Goal: Information Seeking & Learning: Learn about a topic

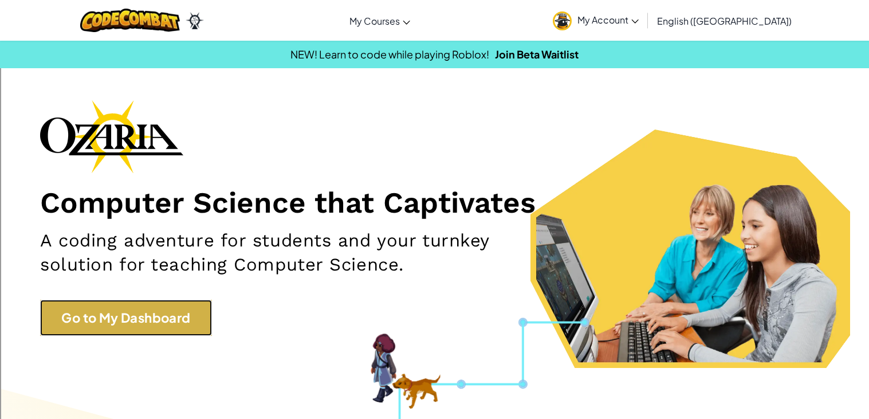
click at [178, 326] on link "Go to My Dashboard" at bounding box center [126, 318] width 172 height 36
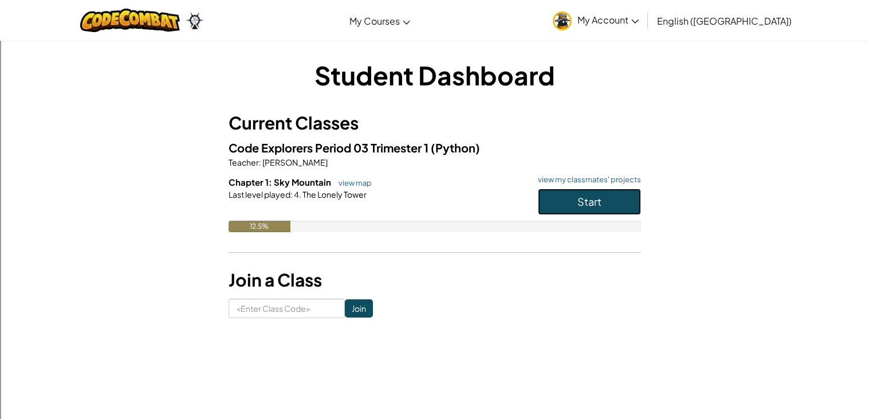
click at [588, 198] on span "Start" at bounding box center [589, 201] width 24 height 13
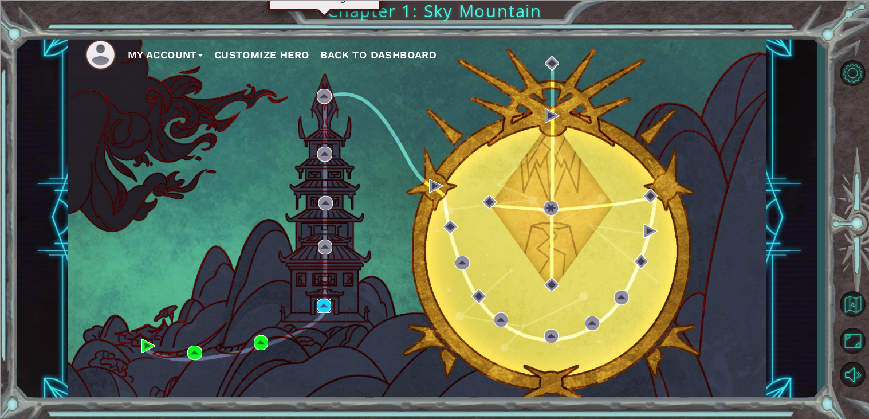
click at [329, 305] on img at bounding box center [324, 305] width 15 height 15
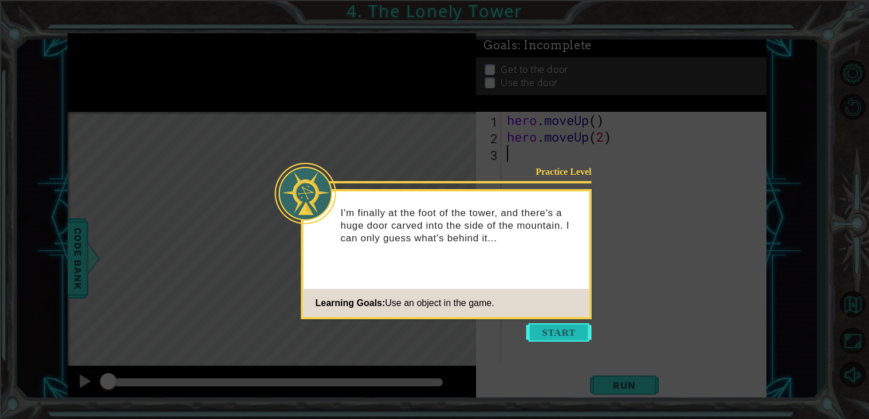
click at [533, 335] on button "Start" at bounding box center [558, 332] width 65 height 18
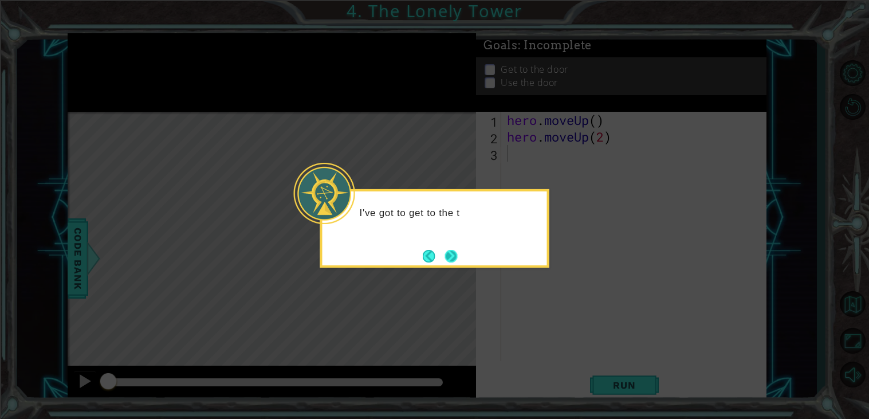
click at [449, 258] on button "Next" at bounding box center [450, 255] width 21 height 21
click at [450, 258] on button "Next" at bounding box center [450, 255] width 21 height 21
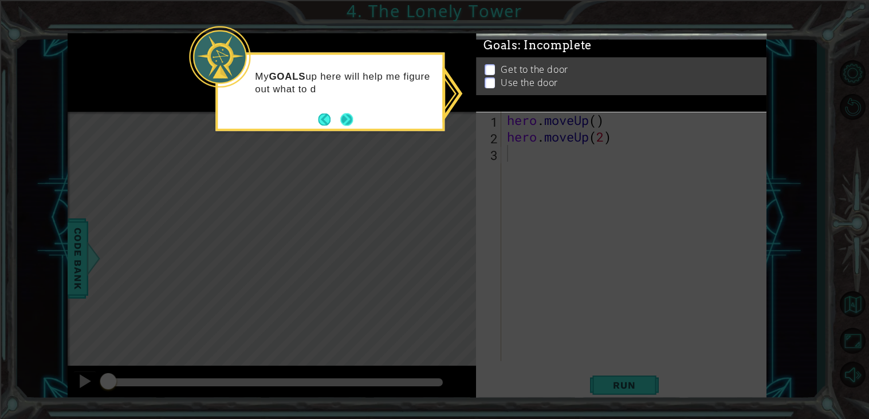
click at [348, 118] on button "Next" at bounding box center [346, 119] width 21 height 21
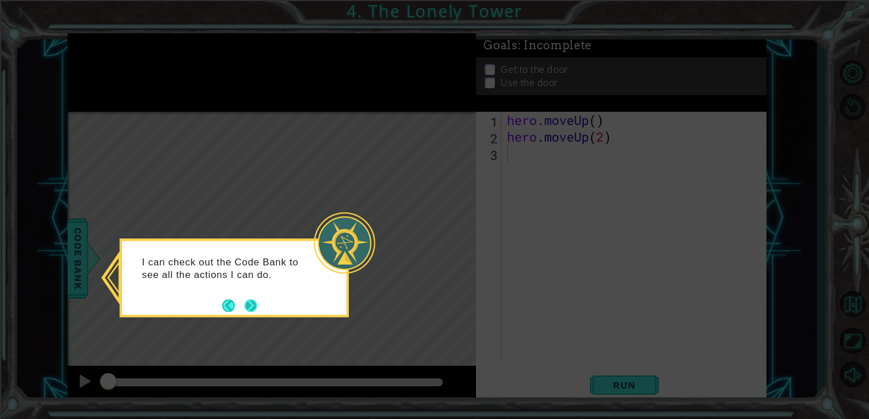
click at [242, 311] on button "Next" at bounding box center [250, 304] width 21 height 21
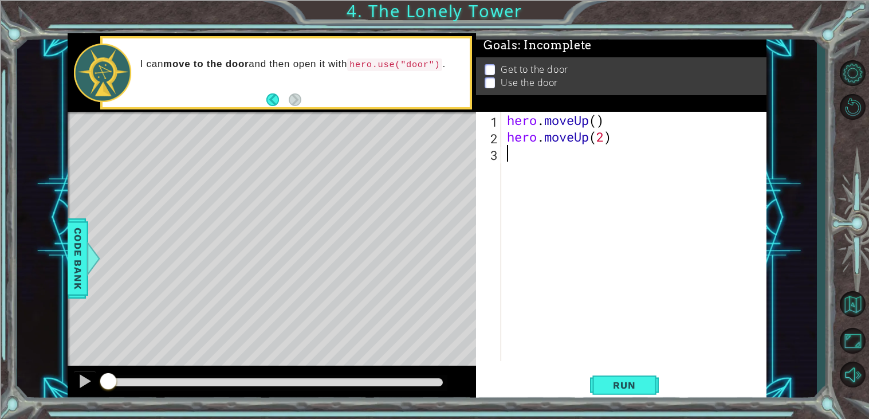
click at [589, 149] on div "hero . moveUp ( ) hero . moveUp ( 2 )" at bounding box center [637, 253] width 265 height 282
type textarea "hero.moveLeft(2)"
click at [645, 393] on button "Run" at bounding box center [624, 385] width 69 height 29
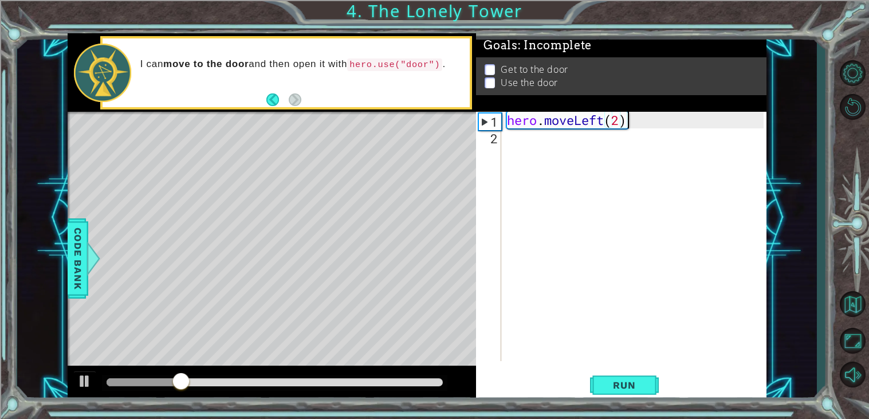
click at [502, 143] on div "hero.moveLeft(2) 1 2 hero . moveLeft ( 2 ) הההההההההההההההההההההההההההההההההההה…" at bounding box center [620, 236] width 288 height 249
click at [511, 144] on div "hero . moveLeft ( 2 )" at bounding box center [637, 253] width 265 height 282
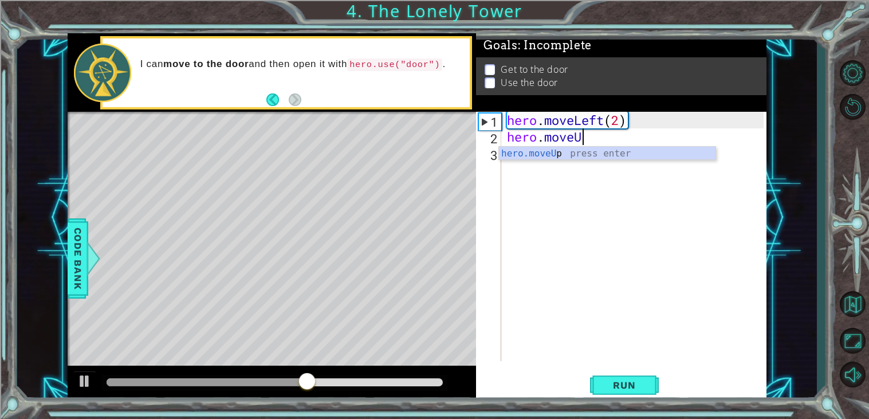
scroll to position [0, 3]
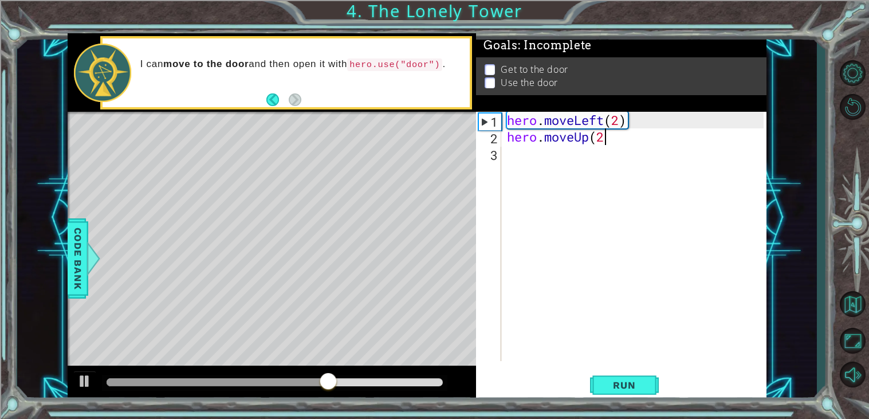
type textarea "hero.moveUp(2)"
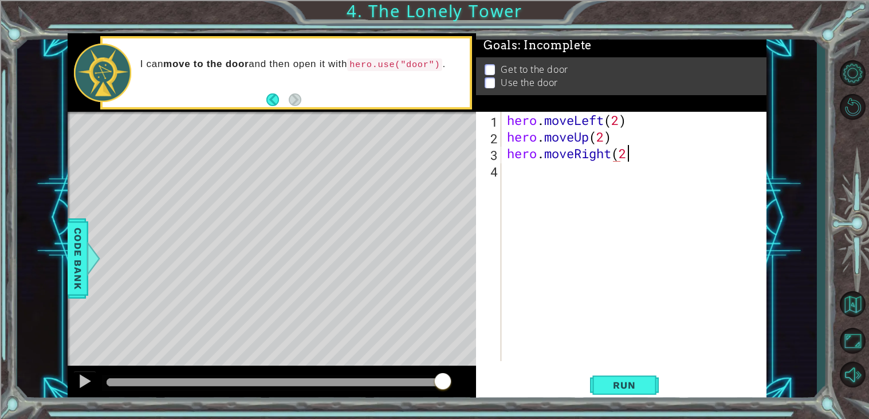
type textarea "hero.moveRight(2)"
type textarea "hero.use("door")"
click at [637, 386] on span "Run" at bounding box center [623, 384] width 45 height 11
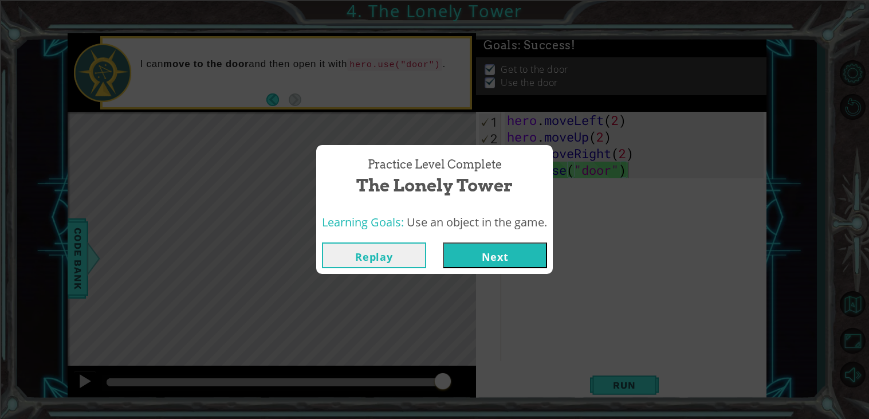
click at [478, 254] on button "Next" at bounding box center [495, 255] width 104 height 26
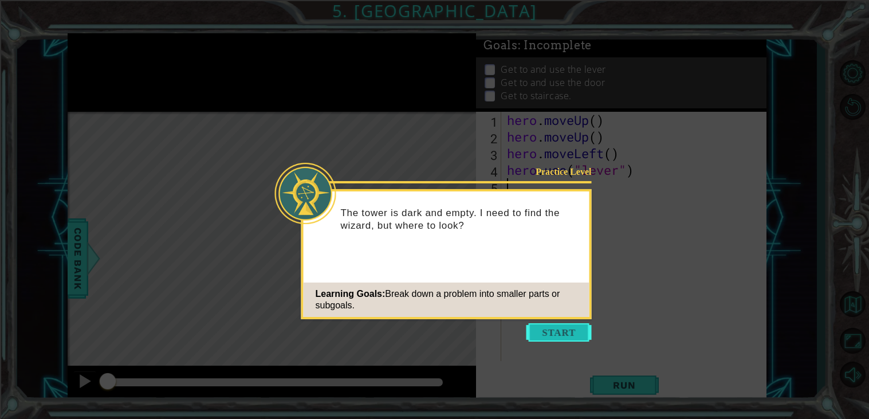
click at [566, 331] on button "Start" at bounding box center [558, 332] width 65 height 18
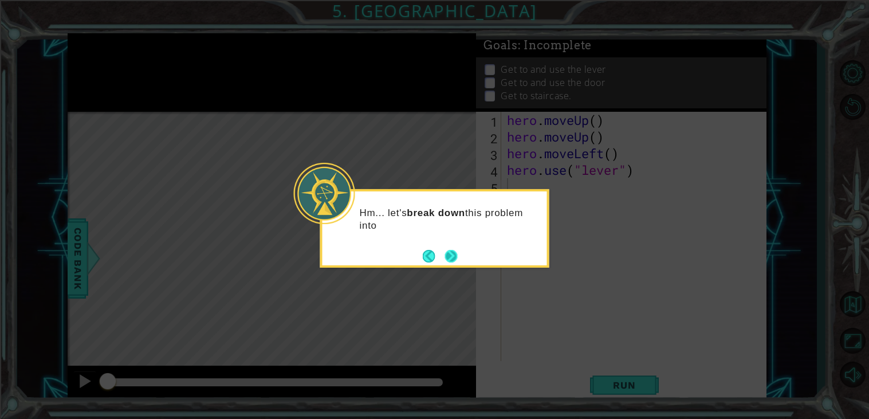
click at [458, 258] on button "Next" at bounding box center [451, 256] width 14 height 14
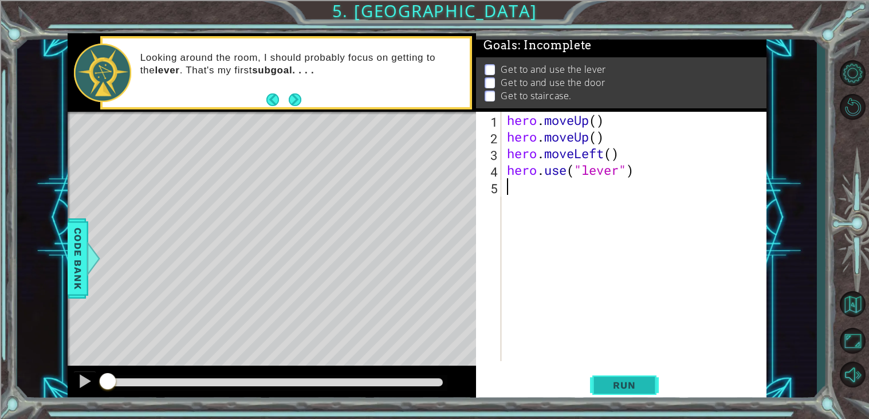
click at [648, 384] on button "Run" at bounding box center [624, 385] width 69 height 29
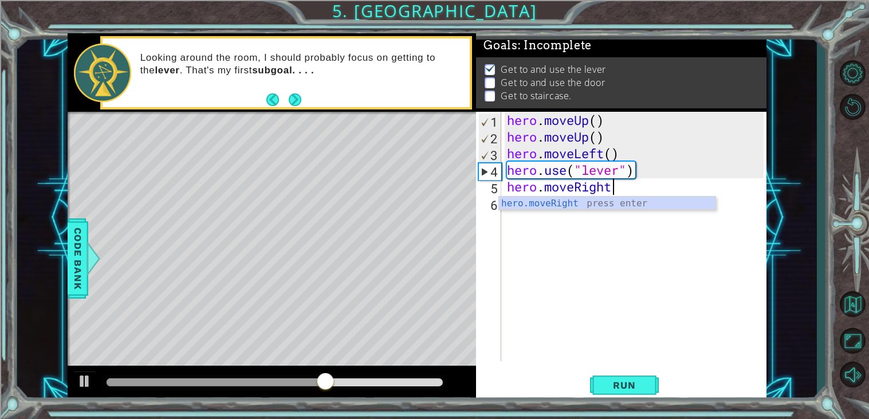
scroll to position [0, 4]
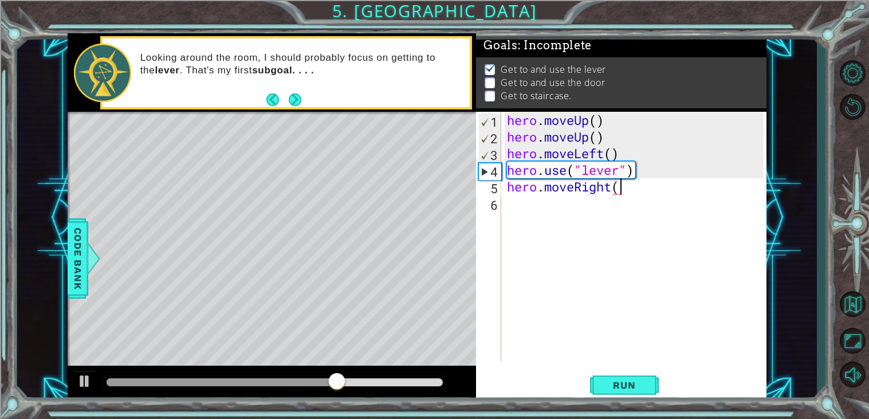
type textarea "hero.moveRight"
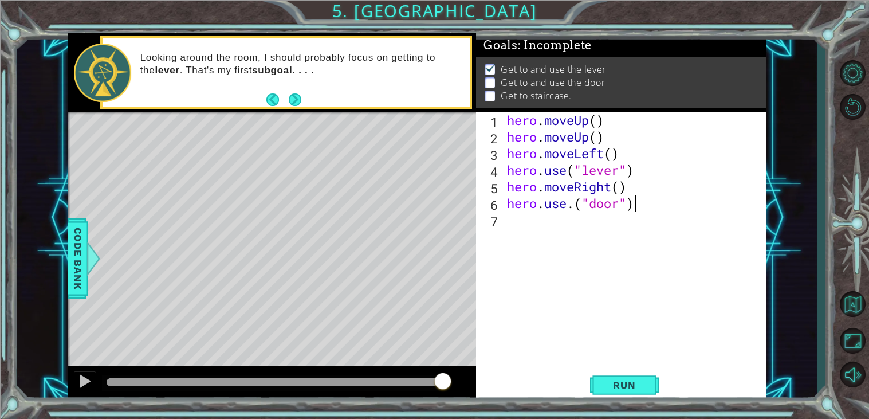
scroll to position [0, 5]
click at [651, 390] on button "Run" at bounding box center [624, 385] width 69 height 29
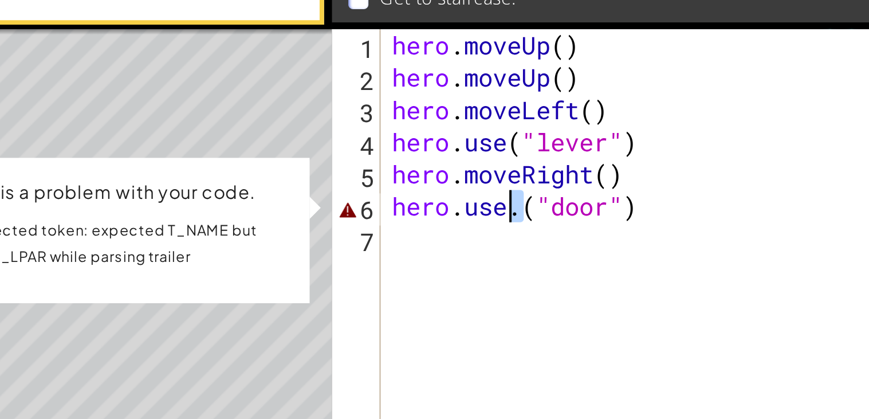
click at [570, 204] on div "hero . moveUp ( ) hero . moveUp ( ) hero . moveLeft ( ) hero . use ( "lever" ) …" at bounding box center [637, 253] width 265 height 282
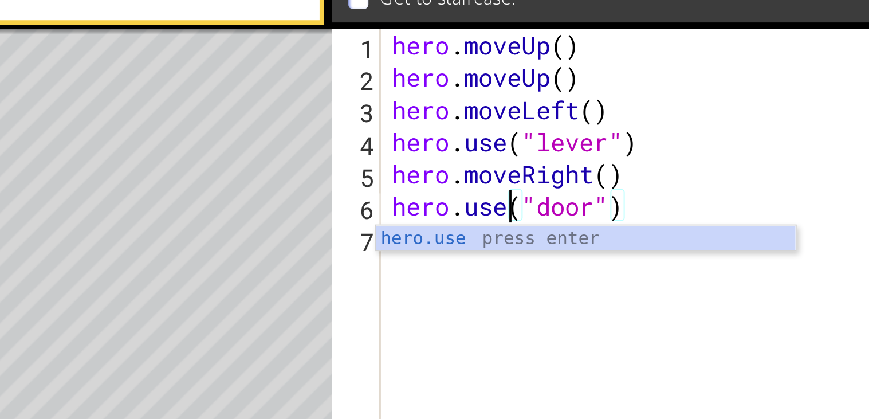
scroll to position [0, 4]
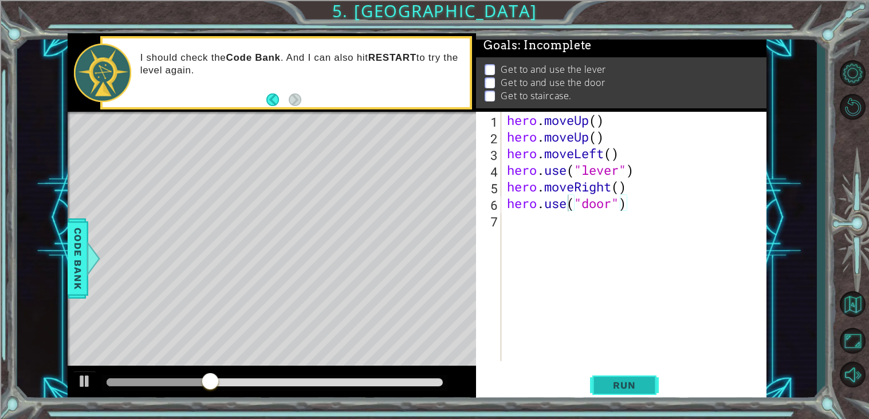
click at [594, 390] on button "Run" at bounding box center [624, 385] width 69 height 29
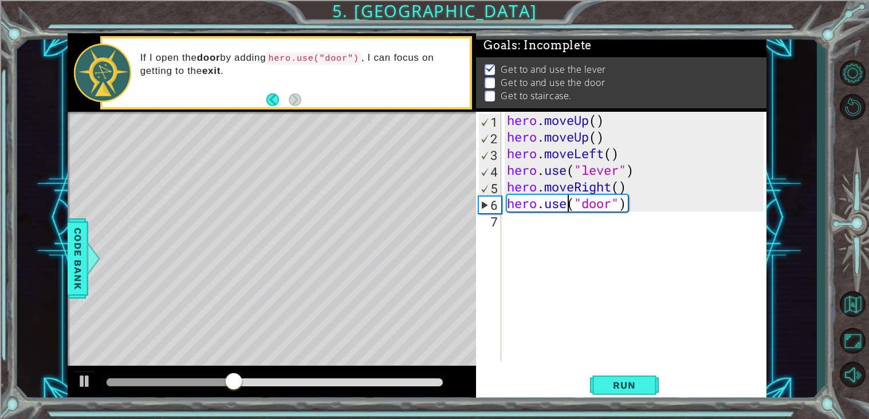
click at [621, 192] on div "hero . moveUp ( ) hero . moveUp ( ) hero . moveLeft ( ) hero . use ( "lever" ) …" at bounding box center [637, 253] width 265 height 282
click at [632, 376] on button "Run" at bounding box center [624, 385] width 69 height 29
click at [641, 395] on button "Run" at bounding box center [624, 385] width 69 height 29
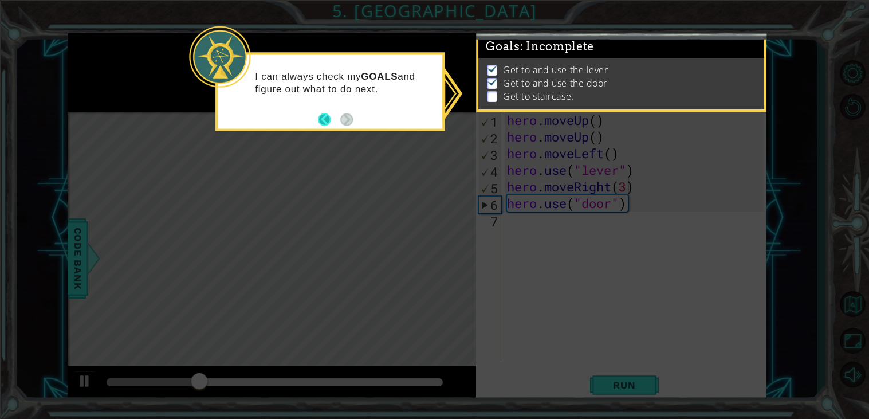
click at [328, 116] on button "Back" at bounding box center [329, 119] width 22 height 13
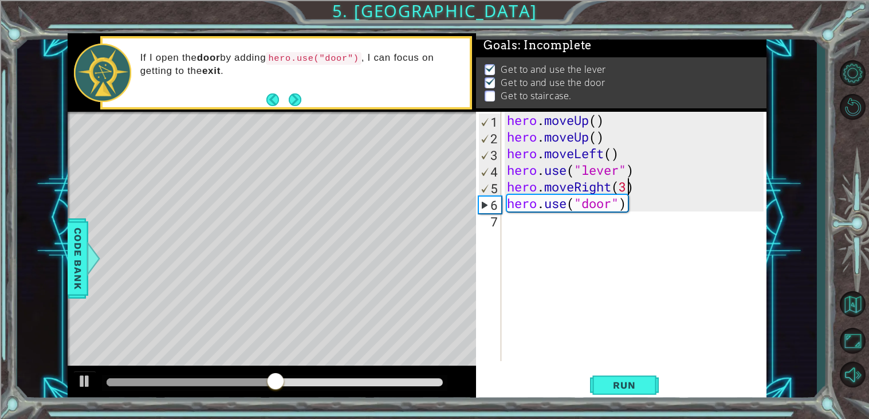
click at [565, 209] on div "hero . moveUp ( ) hero . moveUp ( ) hero . moveLeft ( ) hero . use ( "lever" ) …" at bounding box center [637, 253] width 265 height 282
type textarea "hero.use("door")"
click at [552, 229] on div "hero . moveUp ( ) hero . moveUp ( ) hero . moveLeft ( ) hero . use ( "lever" ) …" at bounding box center [637, 253] width 265 height 282
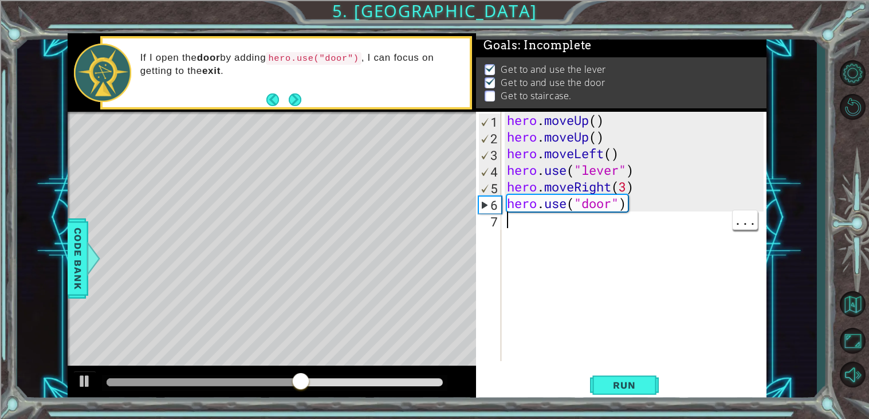
type textarea "H"
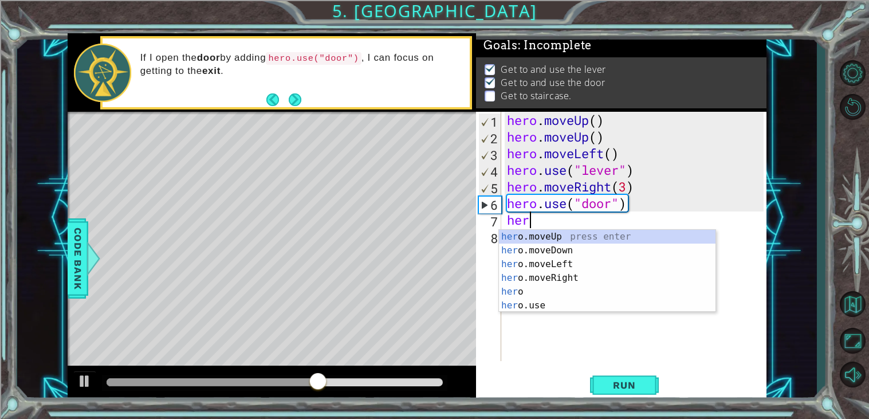
type textarea "h"
type textarea "H"
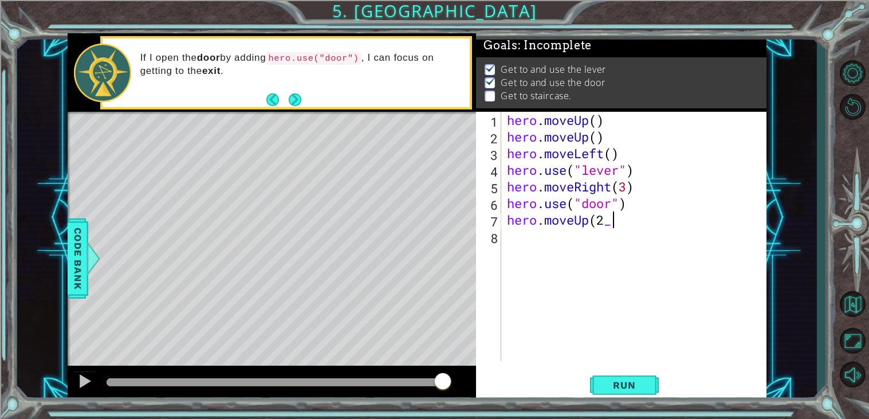
scroll to position [0, 3]
type textarea "hero.moveUp(2)"
type textarea "hero.moveLeft(3)"
click at [639, 384] on span "Run" at bounding box center [623, 384] width 45 height 11
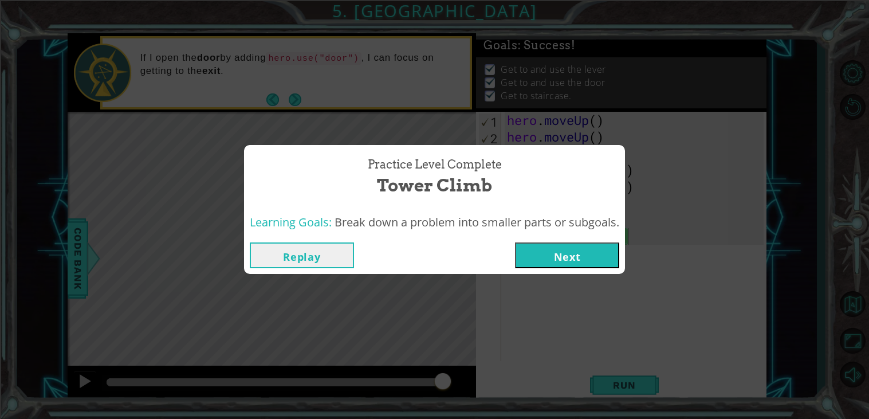
click at [596, 249] on button "Next" at bounding box center [567, 255] width 104 height 26
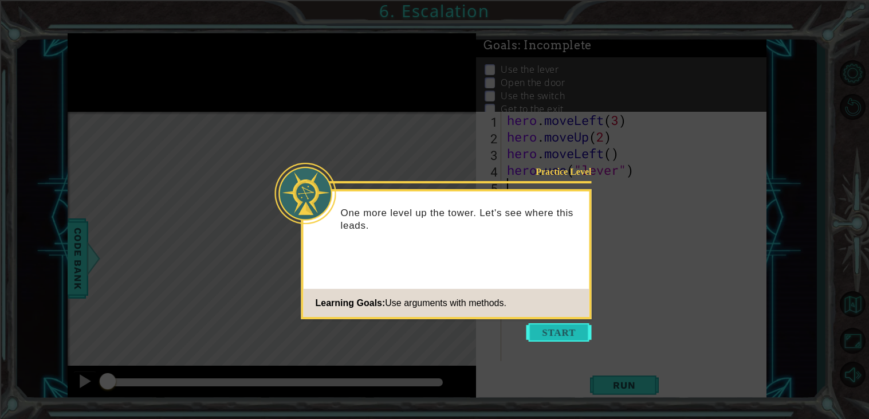
click at [562, 329] on button "Start" at bounding box center [558, 332] width 65 height 18
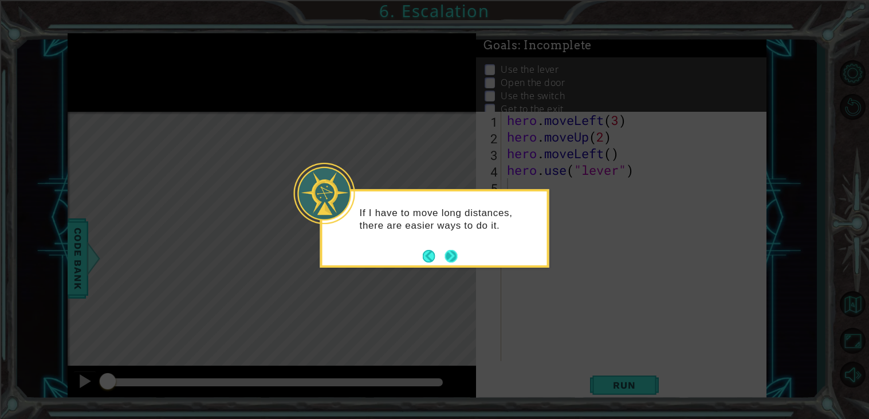
click at [452, 254] on button "Next" at bounding box center [450, 255] width 21 height 21
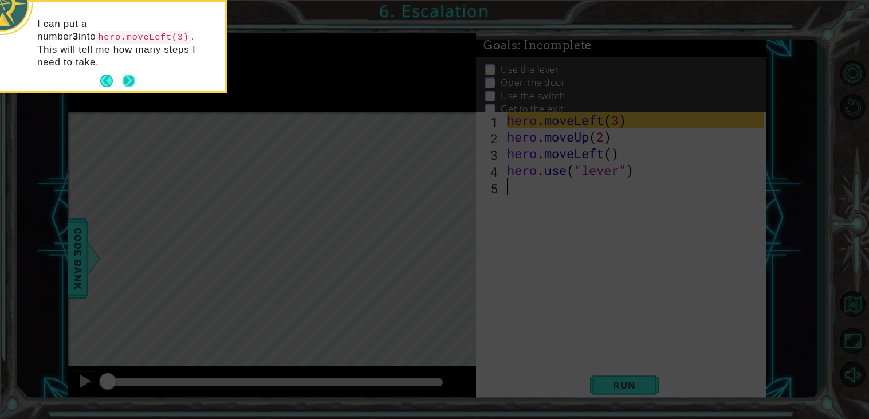
click at [126, 73] on button "Next" at bounding box center [129, 81] width 16 height 16
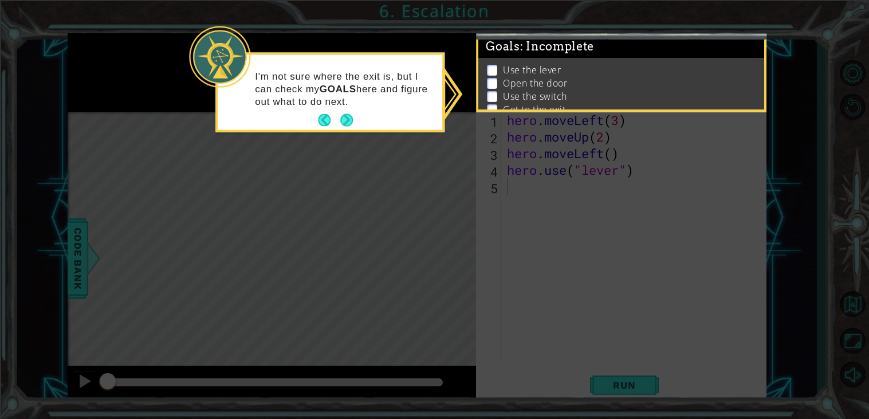
scroll to position [11, 0]
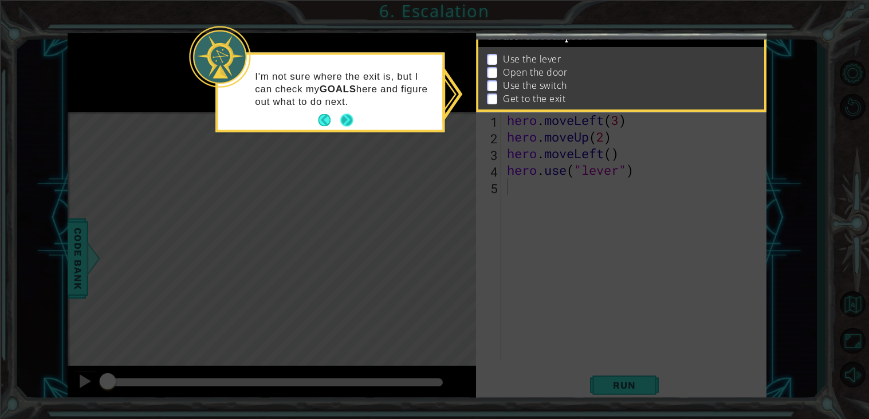
click at [347, 116] on button "Next" at bounding box center [346, 120] width 21 height 21
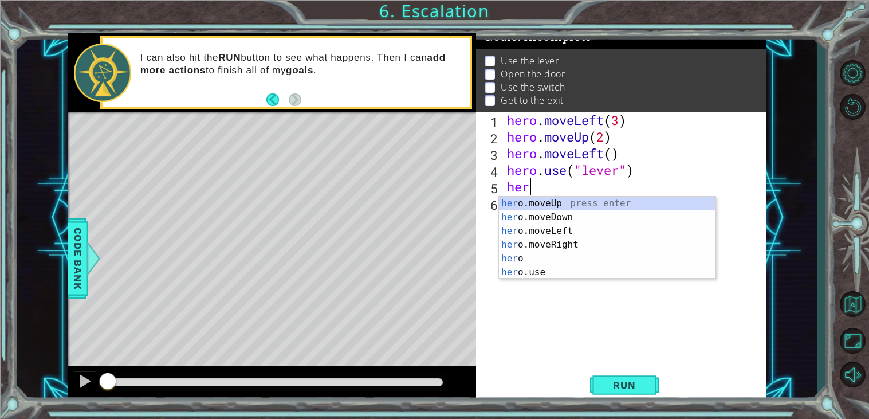
scroll to position [0, 1]
type textarea "hero."
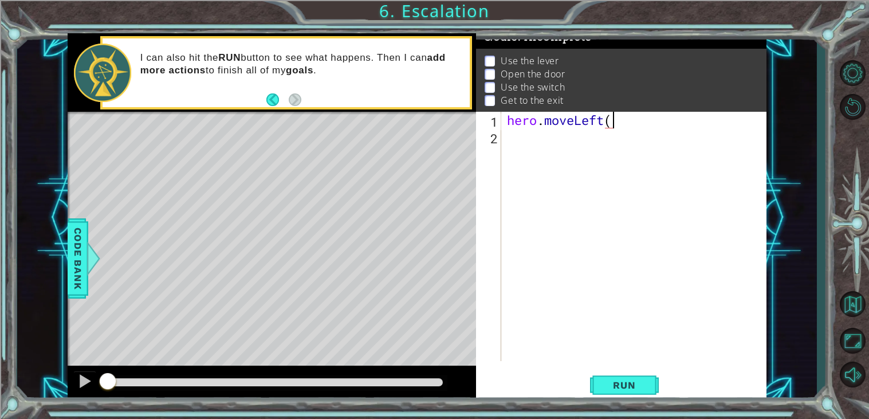
scroll to position [0, 4]
type textarea "hero.moveLeft(3)"
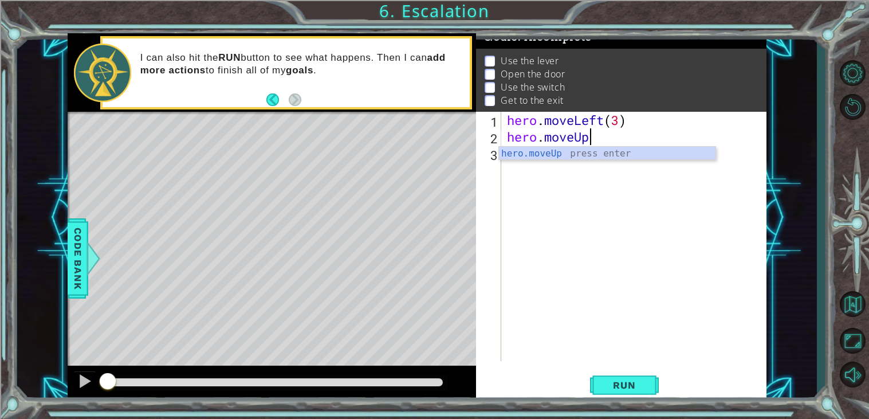
scroll to position [0, 3]
type textarea "hero.moveUp(2)"
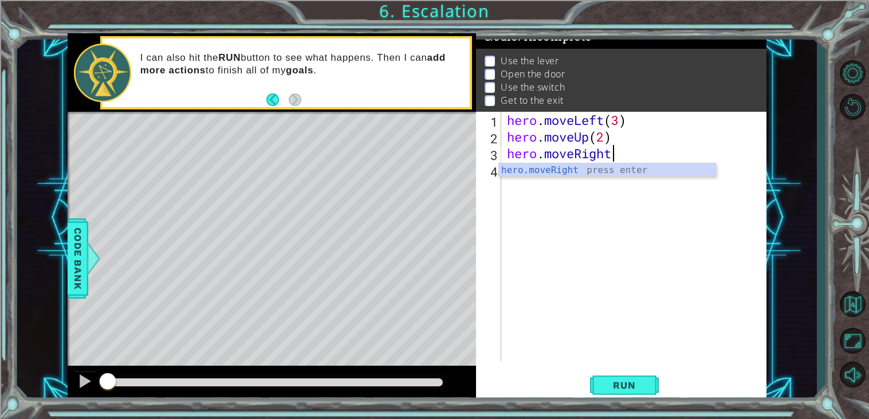
scroll to position [0, 4]
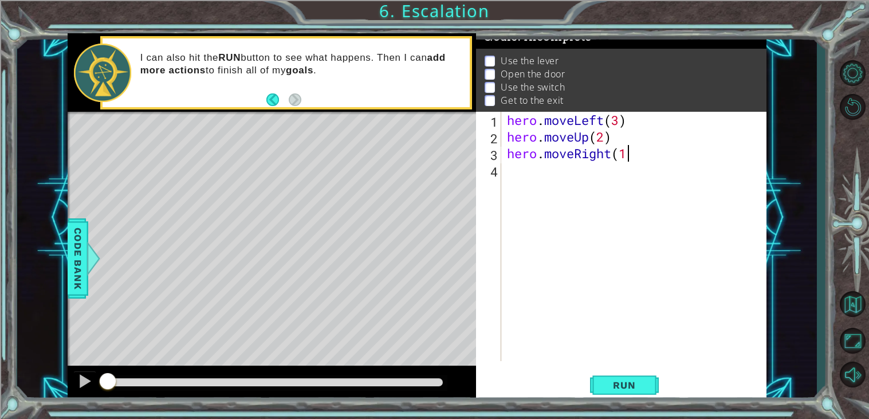
type textarea "hero.moveRight(1)"
click at [630, 395] on button "Run" at bounding box center [624, 385] width 69 height 29
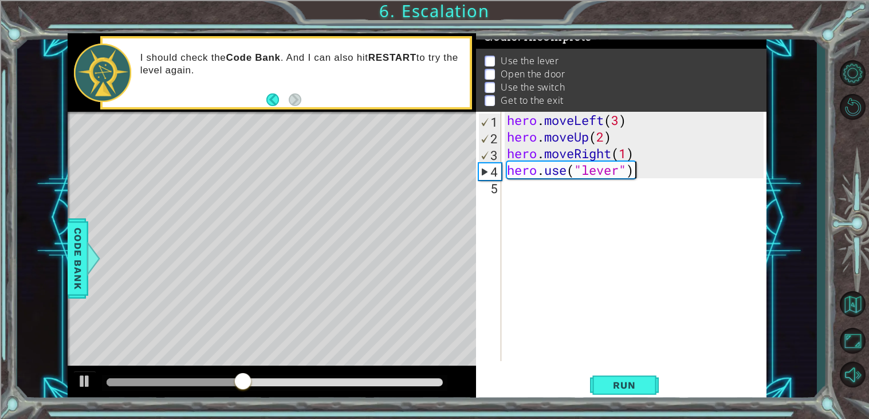
click at [593, 153] on div "hero . moveLeft ( 3 ) hero . moveUp ( 2 ) hero . moveRight ( 1 ) hero . use ( "…" at bounding box center [637, 253] width 265 height 282
click at [593, 153] on div "hero . moveLeft ( 3 ) hero . moveUp ( 2 ) hero . moveRight ( 1 ) hero . use ( "…" at bounding box center [634, 236] width 259 height 249
drag, startPoint x: 576, startPoint y: 155, endPoint x: 613, endPoint y: 155, distance: 36.7
click at [613, 155] on div "hero . moveLeft ( 3 ) hero . moveUp ( 2 ) hero . moveRight ( 1 ) hero . use ( "…" at bounding box center [637, 253] width 265 height 282
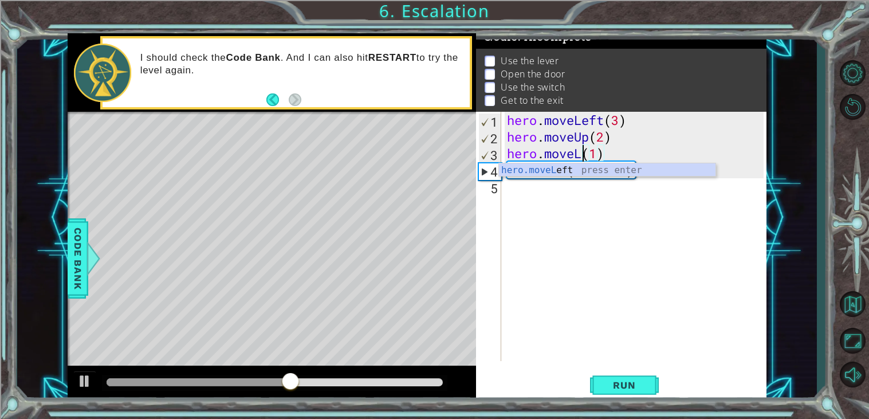
scroll to position [0, 3]
type textarea "hero.moveLeft(1)"
click at [651, 397] on button "Run" at bounding box center [624, 385] width 69 height 29
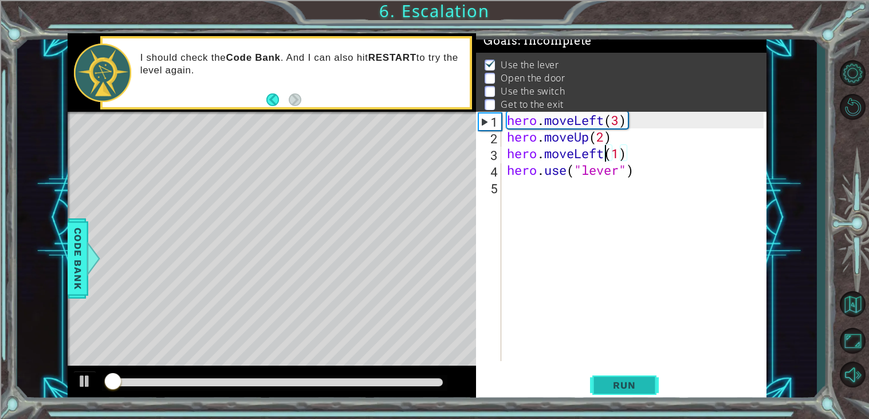
scroll to position [4, 0]
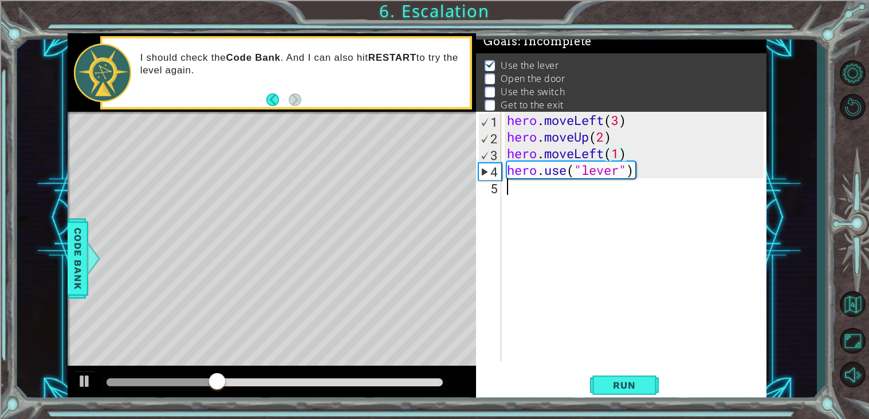
click at [547, 194] on div "hero . moveLeft ( 3 ) hero . moveUp ( 2 ) hero . moveLeft ( 1 ) hero . use ( "l…" at bounding box center [637, 253] width 265 height 282
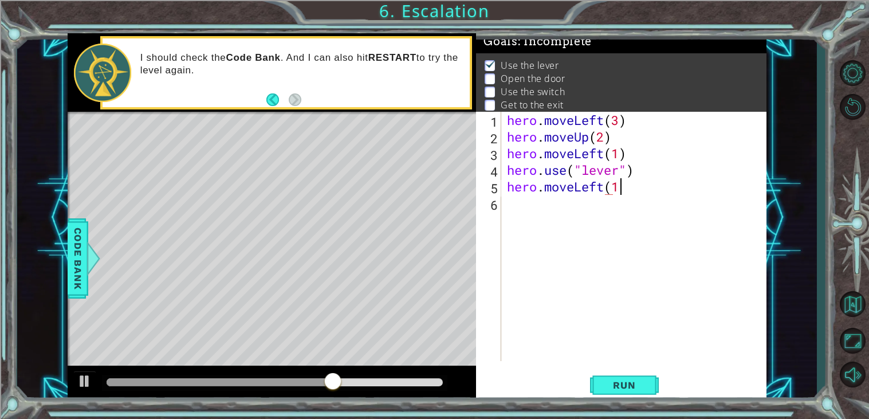
scroll to position [0, 4]
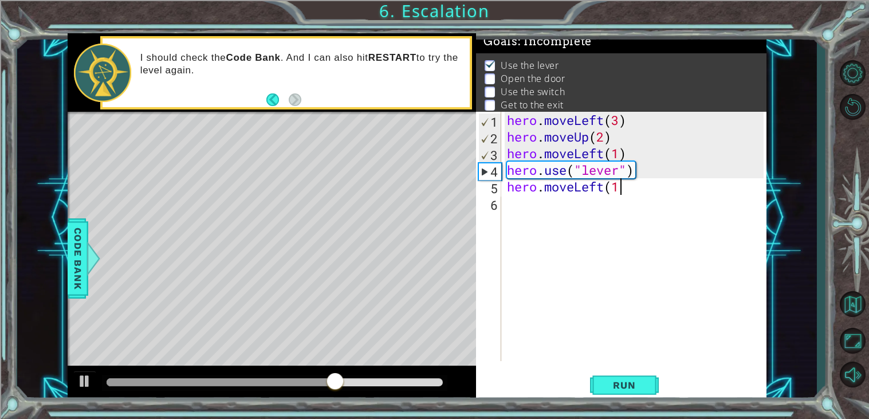
type textarea "hero.moveLeft(1)"
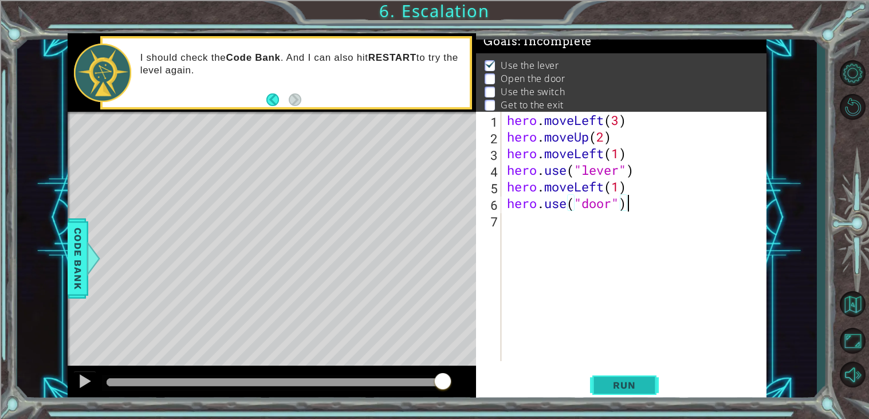
type textarea "hero.use("door")"
click at [637, 389] on span "Run" at bounding box center [623, 384] width 45 height 11
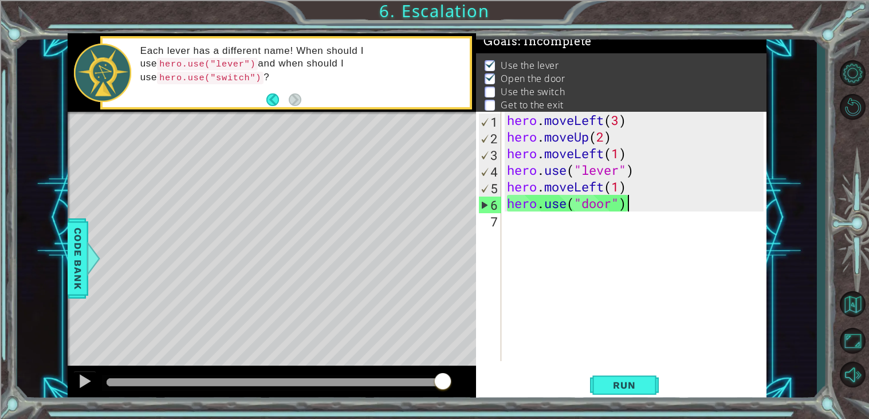
click at [564, 229] on div "hero . moveLeft ( 3 ) hero . moveUp ( 2 ) hero . moveLeft ( 1 ) hero . use ( "l…" at bounding box center [637, 253] width 265 height 282
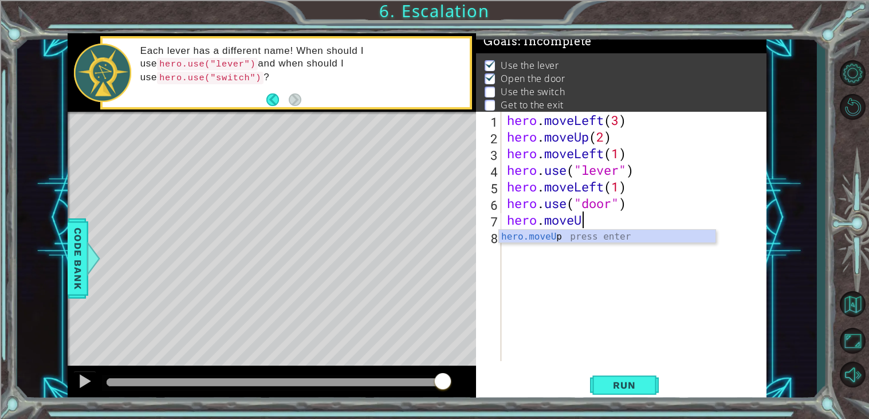
scroll to position [0, 3]
type textarea "hero.moveUp(1)"
click at [670, 261] on div "hero . moveLeft ( 3 ) hero . moveUp ( 2 ) hero . moveLeft ( 1 ) hero . use ( "l…" at bounding box center [637, 253] width 265 height 282
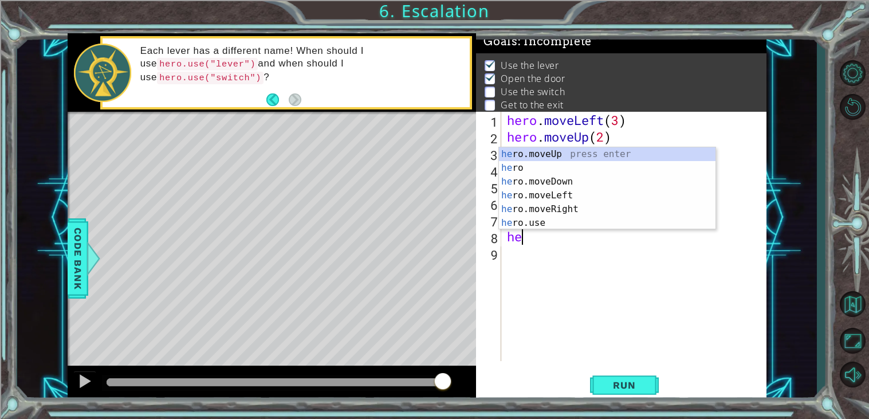
scroll to position [0, 1]
type textarea "hero."
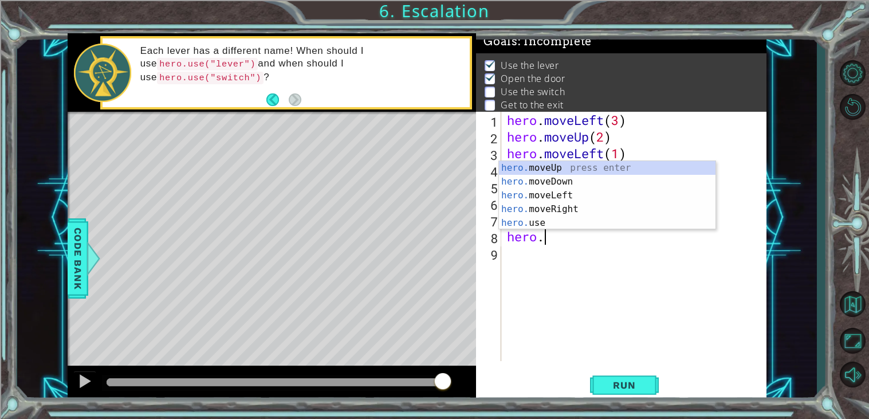
click at [620, 286] on div "hero . moveLeft ( 3 ) hero . moveUp ( 2 ) hero . moveLeft ( 1 ) hero . use ( "l…" at bounding box center [637, 253] width 265 height 282
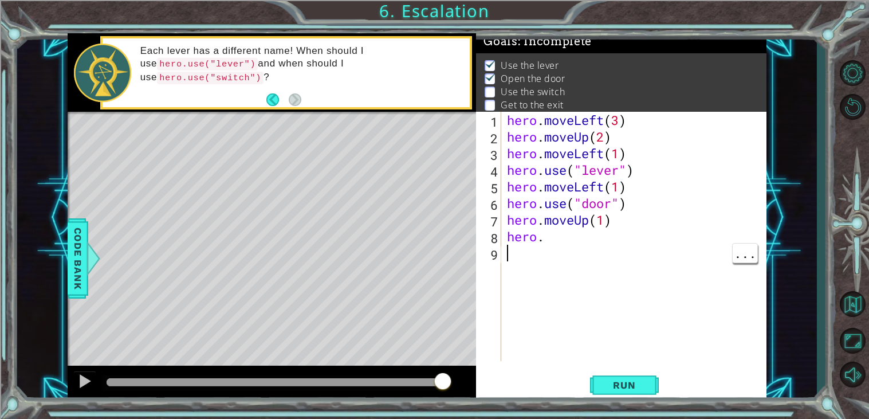
click at [604, 229] on div "hero . moveLeft ( 3 ) hero . moveUp ( 2 ) hero . moveLeft ( 1 ) hero . use ( "l…" at bounding box center [637, 253] width 265 height 282
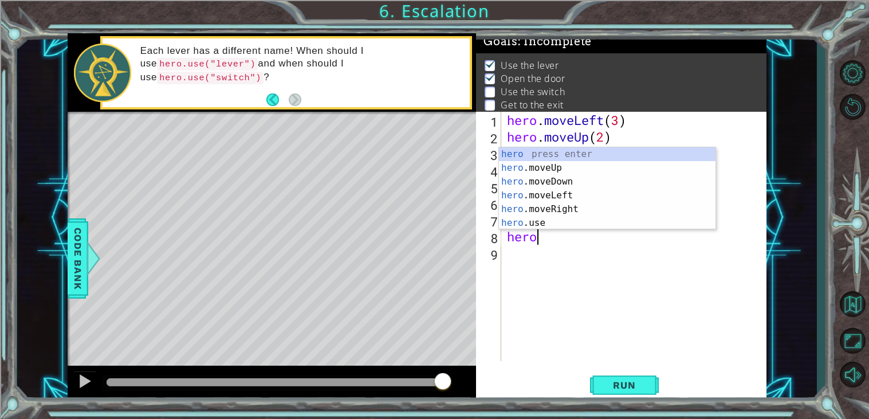
click at [604, 229] on div "hero . moveLeft ( 3 ) hero . moveUp ( 2 ) hero . moveLeft ( 1 ) hero . use ( "l…" at bounding box center [637, 253] width 265 height 282
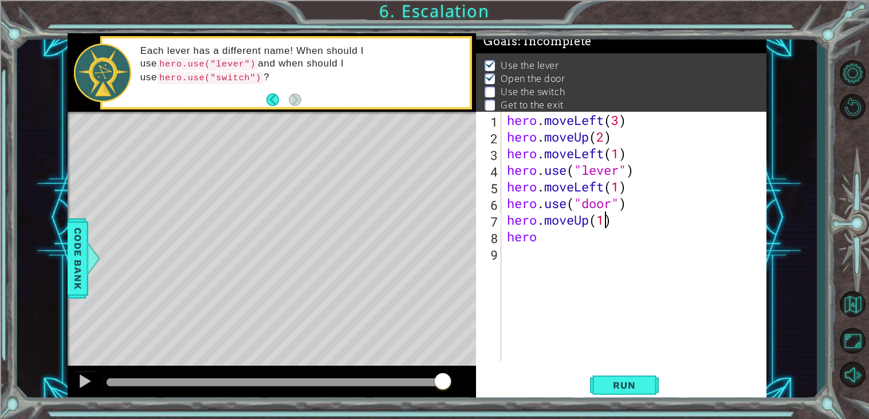
click at [605, 224] on div "hero . moveLeft ( 3 ) hero . moveUp ( 2 ) hero . moveLeft ( 1 ) hero . use ( "l…" at bounding box center [637, 253] width 265 height 282
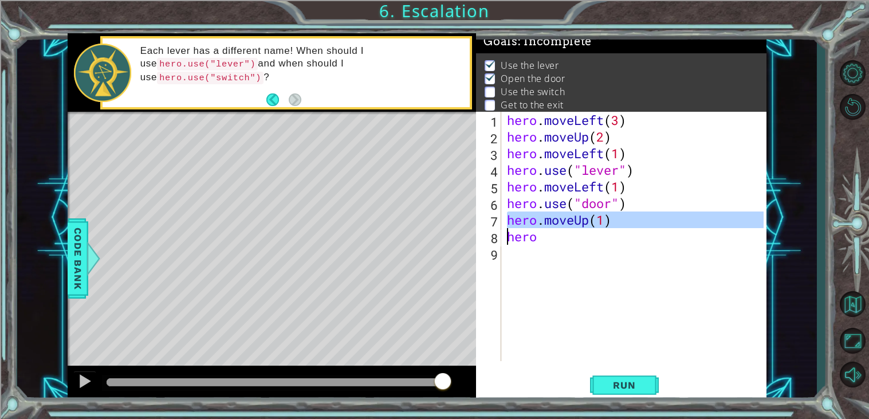
click at [605, 224] on div "hero . moveLeft ( 3 ) hero . moveUp ( 2 ) hero . moveLeft ( 1 ) hero . use ( "l…" at bounding box center [634, 236] width 259 height 249
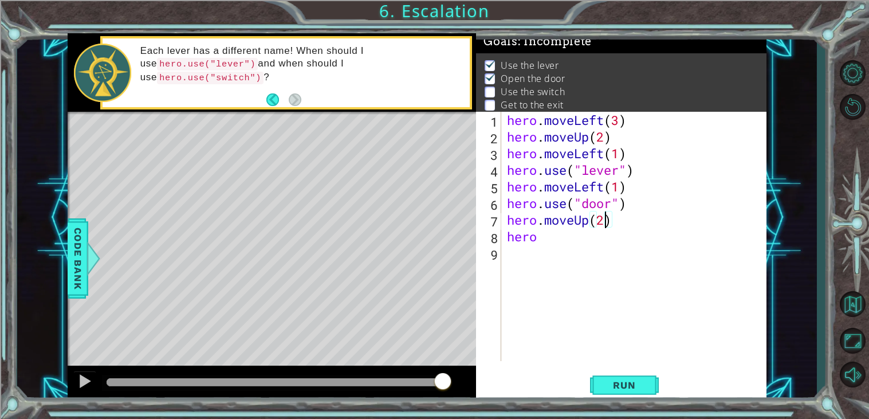
click at [585, 235] on div "hero . moveLeft ( 3 ) hero . moveUp ( 2 ) hero . moveLeft ( 1 ) hero . use ( "l…" at bounding box center [637, 253] width 265 height 282
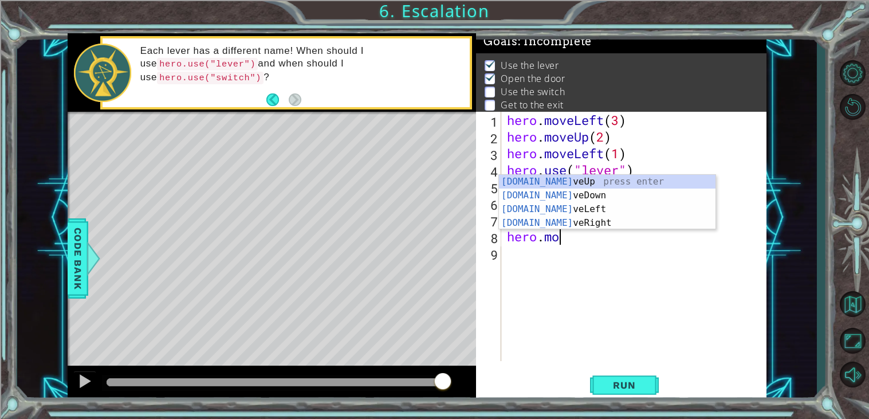
scroll to position [0, 2]
type textarea "hero.move"
click at [582, 267] on div "hero . moveLeft ( 3 ) hero . moveUp ( 2 ) hero . moveLeft ( 1 ) hero . use ( "l…" at bounding box center [637, 253] width 265 height 282
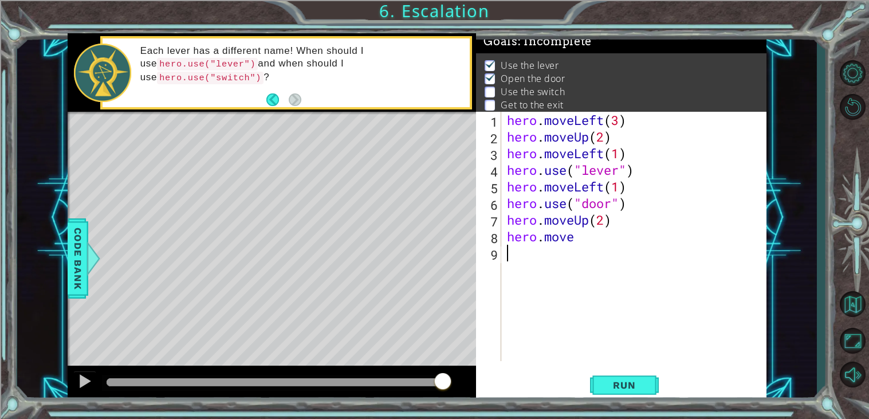
scroll to position [0, 0]
click at [587, 242] on div "hero . moveLeft ( 3 ) hero . moveUp ( 2 ) hero . moveLeft ( 1 ) hero . use ( "l…" at bounding box center [637, 253] width 265 height 282
type textarea "hero.moveRight(2)"
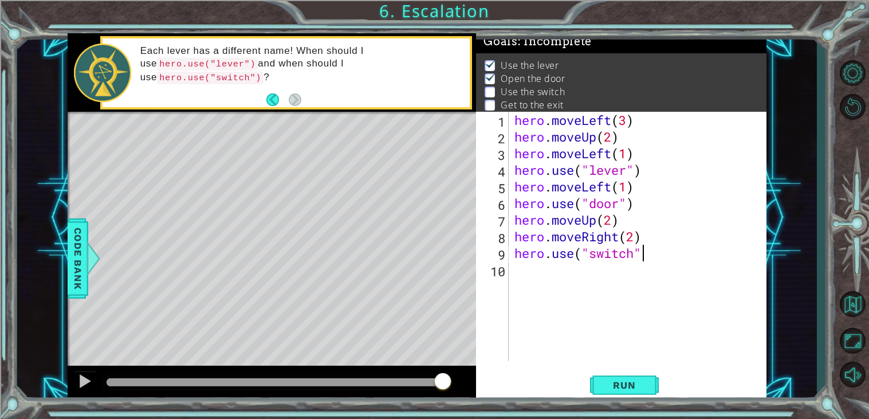
scroll to position [0, 5]
type textarea "hero.use("switch")"
click at [532, 272] on div "hero . moveLeft ( 3 ) hero . moveUp ( 2 ) hero . moveLeft ( 1 ) hero . use ( "l…" at bounding box center [641, 253] width 258 height 282
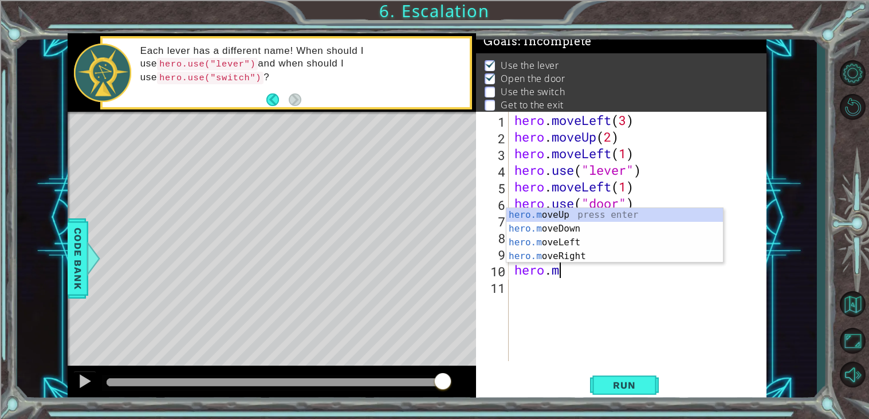
scroll to position [0, 2]
click at [569, 138] on div "hero . moveLeft ( 3 ) hero . moveUp ( 2 ) hero . moveLeft ( 1 ) hero . use ( "l…" at bounding box center [641, 253] width 258 height 282
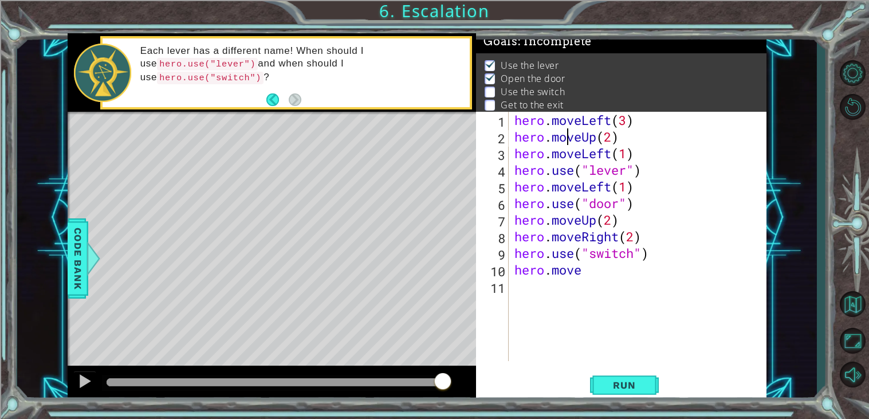
click at [569, 138] on div "hero . moveLeft ( 3 ) hero . moveUp ( 2 ) hero . moveLeft ( 1 ) hero . use ( "l…" at bounding box center [641, 253] width 258 height 282
type textarea "hero.moveUp(2) hero.moveLeft(1)"
click at [588, 291] on div "hero . moveLeft ( 3 ) hero . moveUp ( 2 ) hero . moveLeft ( 1 ) hero . use ( "l…" at bounding box center [641, 253] width 258 height 282
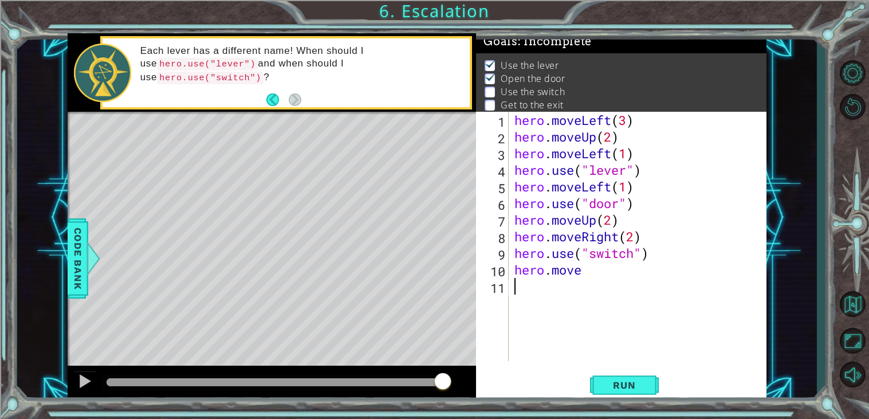
paste textarea "hero."
type textarea "hero.move"
click at [645, 280] on div "hero . moveLeft ( 3 ) hero . moveUp ( 2 ) hero . moveLeft ( 1 ) hero . use ( "l…" at bounding box center [641, 253] width 258 height 282
type textarea "."
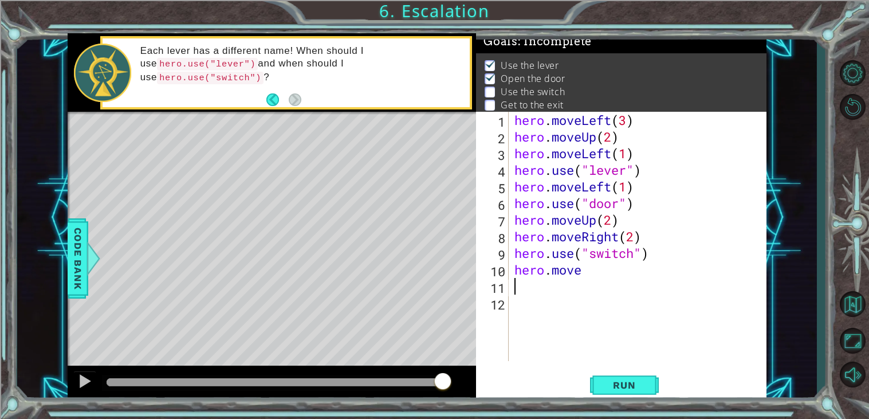
click at [598, 282] on div "hero . moveLeft ( 3 ) hero . moveUp ( 2 ) hero . moveLeft ( 1 ) hero . use ( "l…" at bounding box center [641, 253] width 258 height 282
click at [565, 270] on div "hero . moveLeft ( 3 ) hero . moveUp ( 2 ) hero . moveLeft ( 1 ) hero . use ( "l…" at bounding box center [641, 253] width 258 height 282
click at [582, 275] on div "hero . moveLeft ( 3 ) hero . moveUp ( 2 ) hero . moveLeft ( 1 ) hero . use ( "l…" at bounding box center [641, 253] width 258 height 282
type textarea "hero.move"
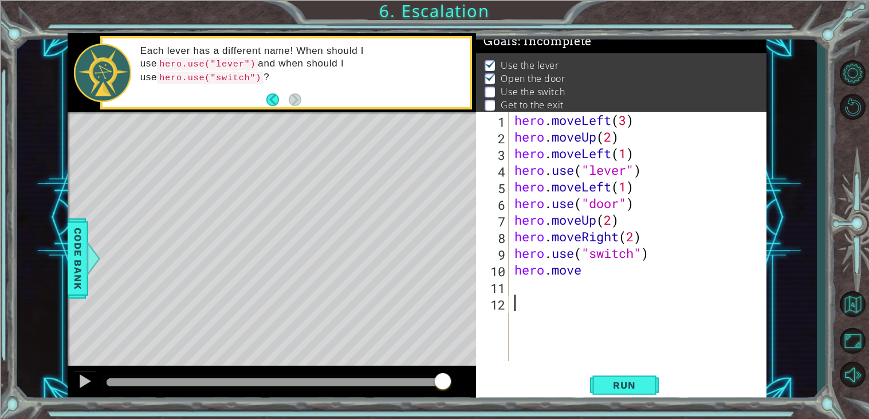
scroll to position [0, 0]
click at [599, 264] on div "hero . moveLeft ( 3 ) hero . moveUp ( 2 ) hero . moveLeft ( 1 ) hero . use ( "l…" at bounding box center [641, 253] width 258 height 282
type textarea "hero.moveRight(1)"
type textarea "hero.moveUp(1)"
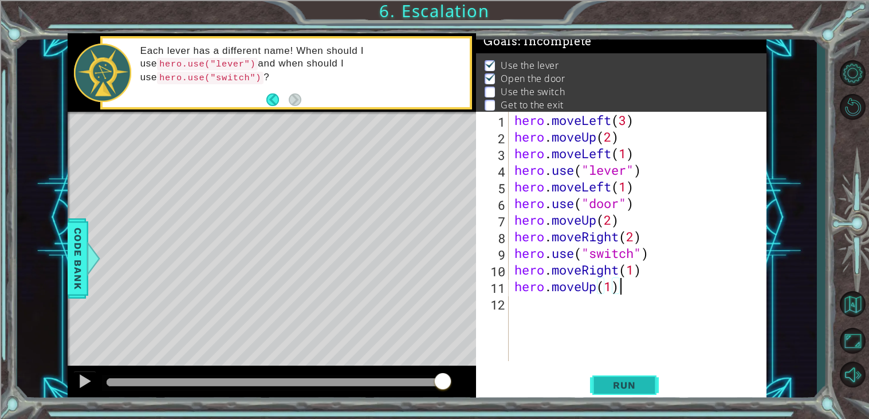
click at [643, 398] on button "Run" at bounding box center [624, 385] width 69 height 29
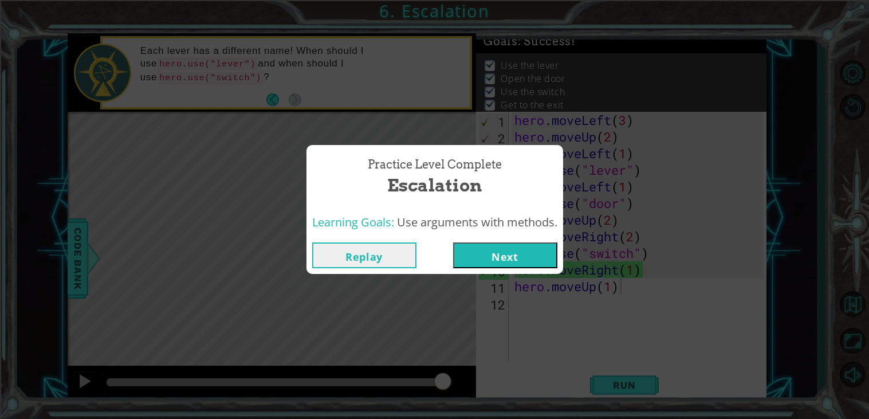
click at [554, 251] on button "Next" at bounding box center [505, 255] width 104 height 26
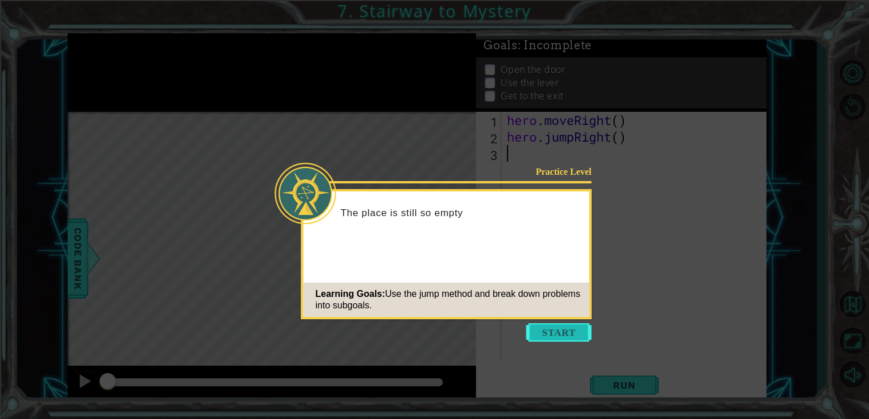
click at [540, 341] on button "Start" at bounding box center [558, 332] width 65 height 18
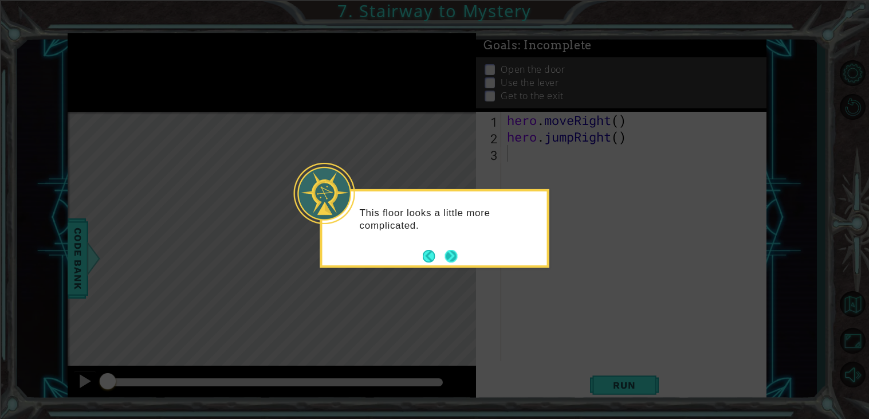
click at [447, 262] on button "Next" at bounding box center [450, 255] width 19 height 19
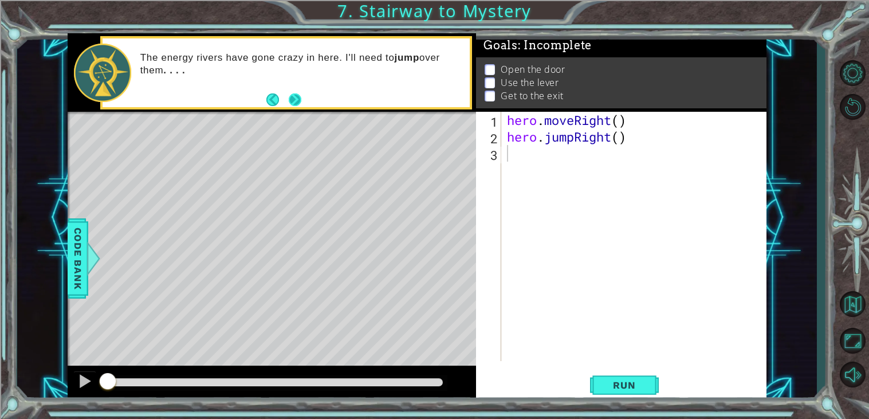
click at [298, 104] on button "Next" at bounding box center [294, 99] width 17 height 17
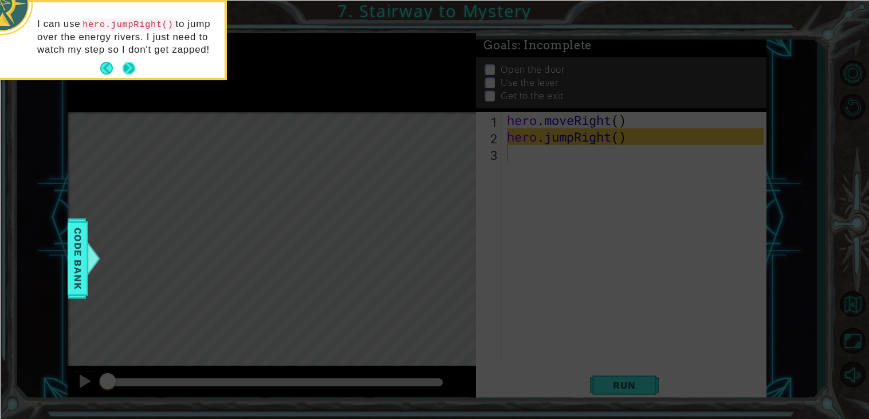
click at [127, 66] on button "Next" at bounding box center [129, 68] width 16 height 16
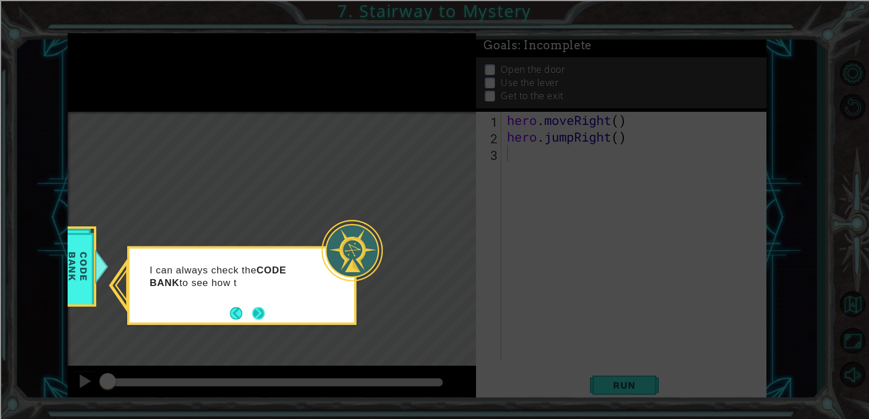
click at [264, 321] on button "Next" at bounding box center [258, 312] width 21 height 21
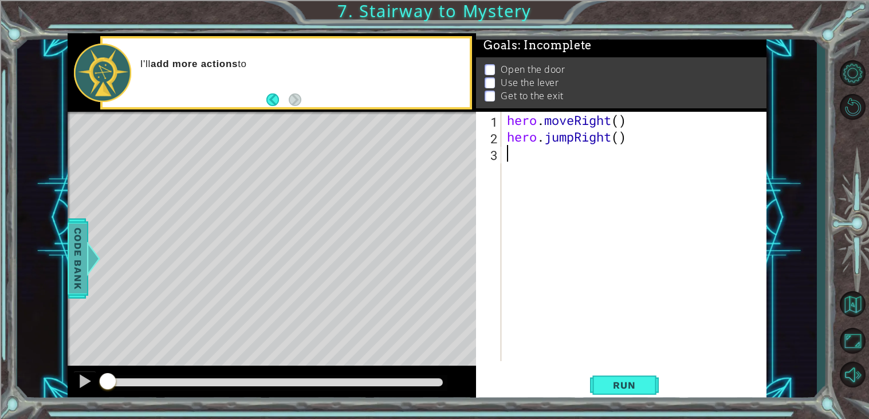
click at [89, 265] on div at bounding box center [93, 258] width 14 height 34
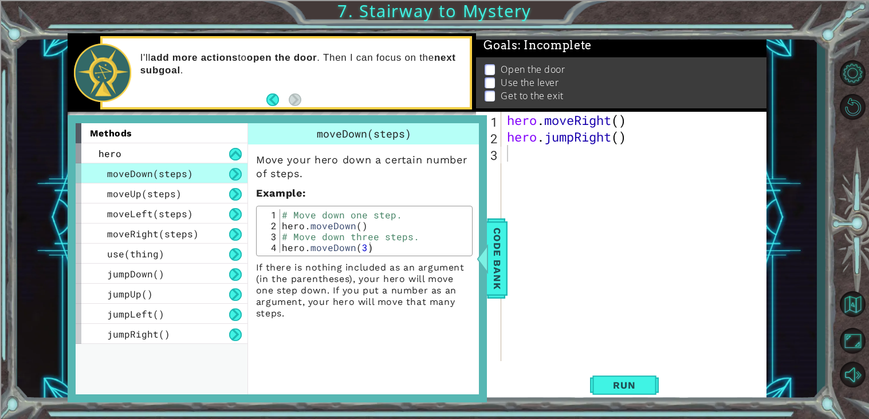
click at [619, 258] on div "hero . moveRight ( ) hero . jumpRight ( )" at bounding box center [637, 253] width 265 height 282
click at [498, 265] on span "Code Bank" at bounding box center [497, 258] width 18 height 70
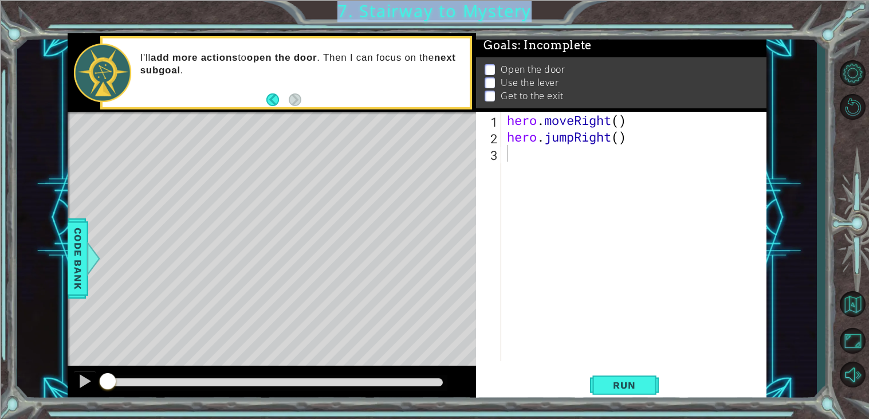
click at [583, 155] on div "hero . moveRight ( ) hero . jumpRight ( )" at bounding box center [637, 253] width 265 height 282
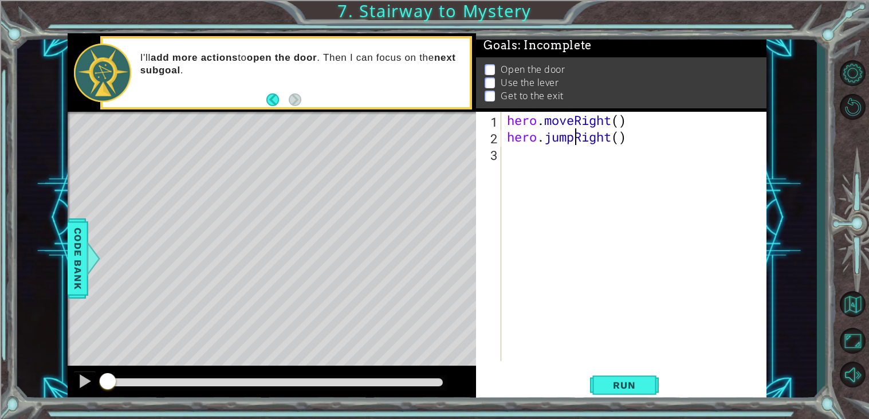
click at [577, 137] on div "hero . moveRight ( ) hero . jumpRight ( )" at bounding box center [637, 253] width 265 height 282
type textarea "hero.jumpRight()"
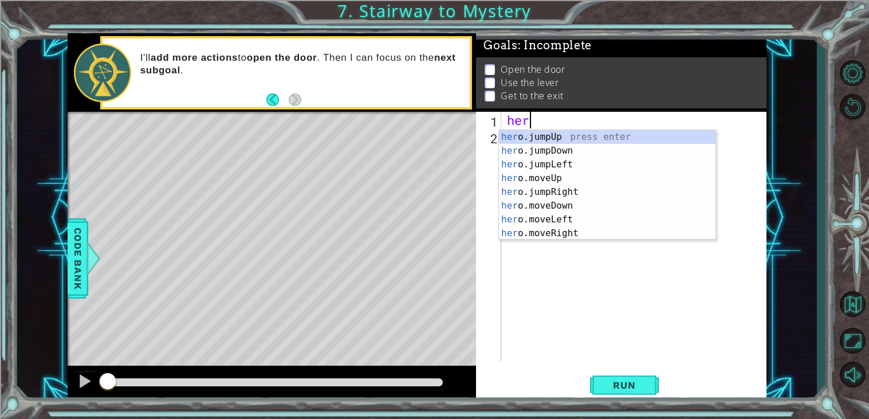
type textarea "h"
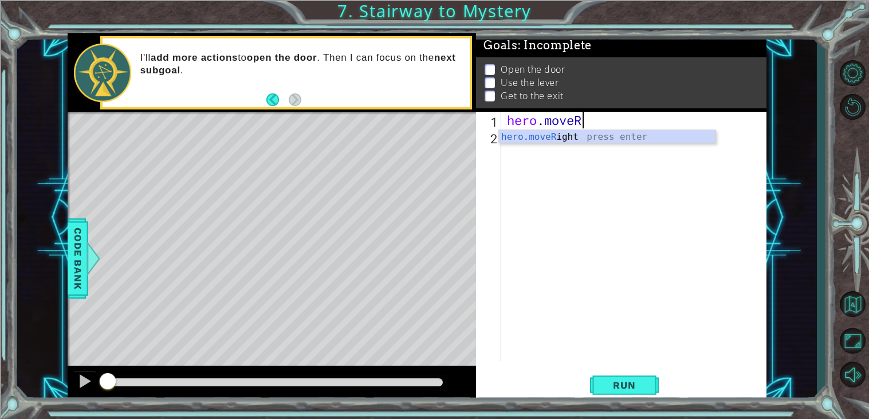
scroll to position [0, 3]
type textarea "hero.moveRight(1)"
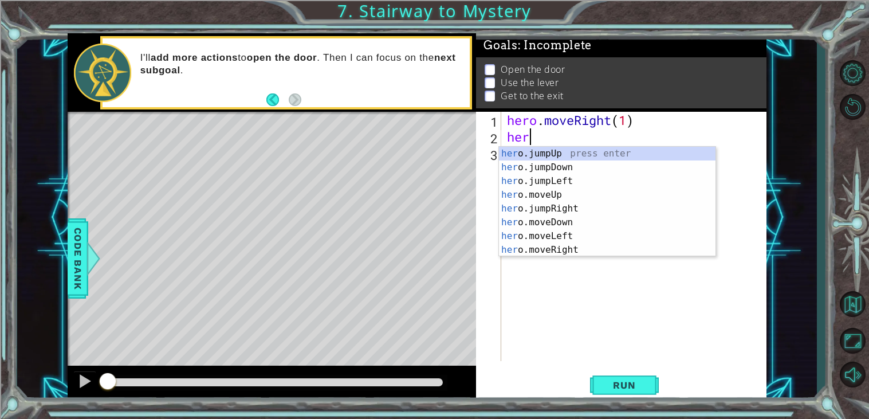
scroll to position [0, 1]
type textarea "hero."
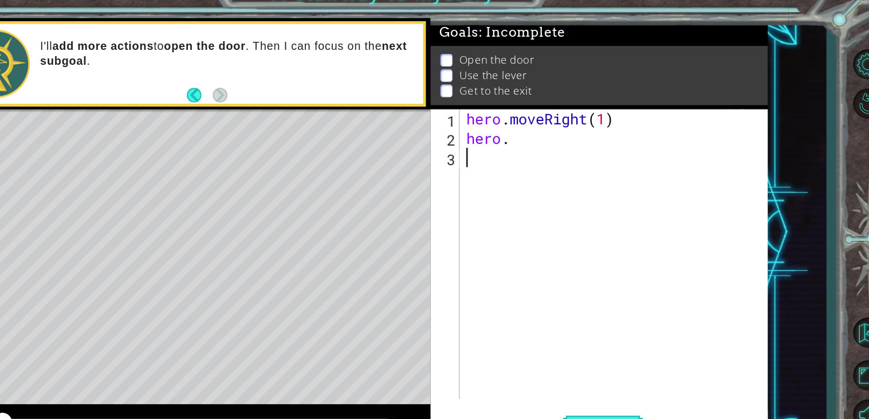
click at [539, 300] on div "hero . moveRight ( 1 ) hero ." at bounding box center [637, 253] width 265 height 282
click at [534, 164] on div "hero . moveRight ( 1 ) hero ." at bounding box center [637, 253] width 265 height 282
click at [550, 151] on div "hero . moveRight ( 1 ) hero ." at bounding box center [637, 253] width 265 height 282
click at [550, 141] on div "hero . moveRight ( 1 ) hero ." at bounding box center [637, 253] width 265 height 282
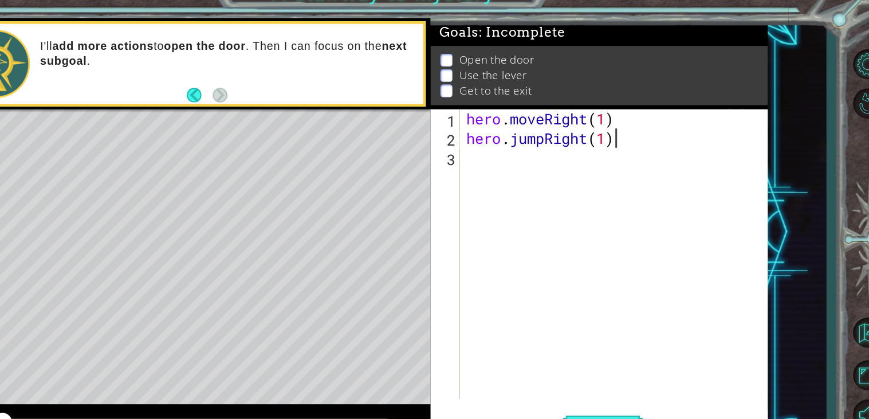
scroll to position [0, 5]
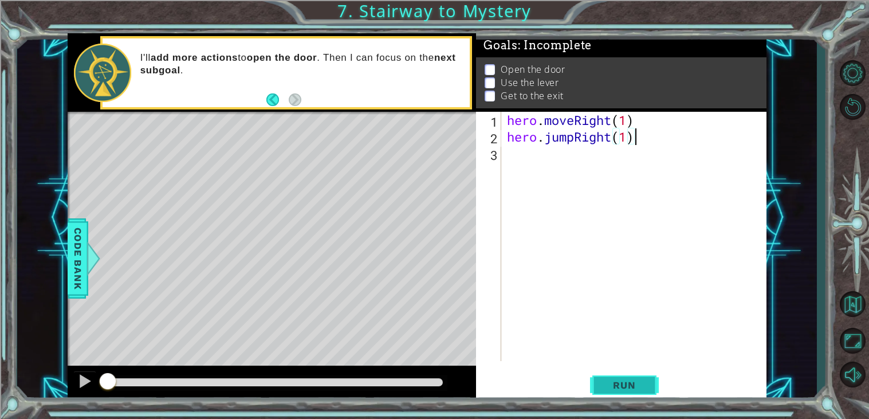
click at [640, 393] on button "Run" at bounding box center [624, 385] width 69 height 29
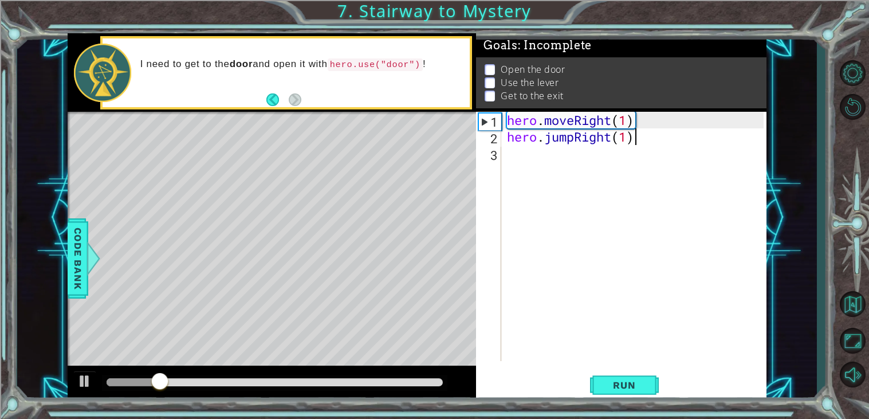
click at [588, 138] on div "hero . moveRight ( 1 ) hero . jumpRight ( 1 )" at bounding box center [637, 253] width 265 height 282
click at [588, 138] on div "hero . moveRight ( 1 ) hero . jumpRight ( 1 )" at bounding box center [634, 236] width 259 height 249
drag, startPoint x: 576, startPoint y: 139, endPoint x: 614, endPoint y: 143, distance: 38.6
click at [614, 143] on div "hero . moveRight ( 1 ) hero . jumpRight ( 1 )" at bounding box center [637, 253] width 265 height 282
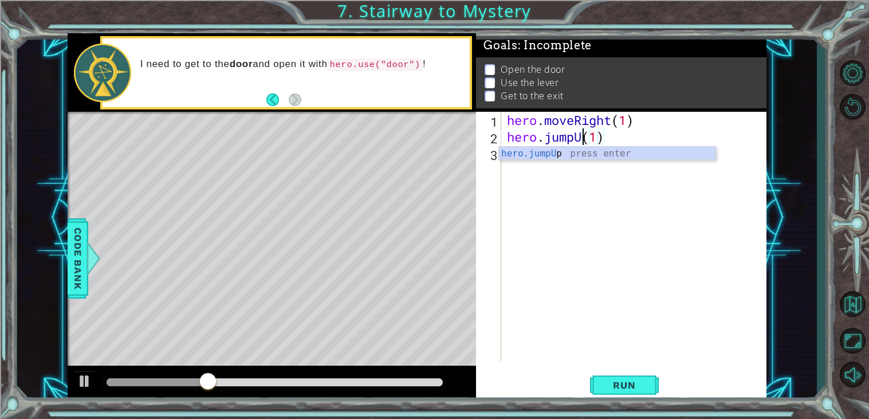
scroll to position [0, 3]
click at [643, 395] on button "Run" at bounding box center [624, 385] width 69 height 29
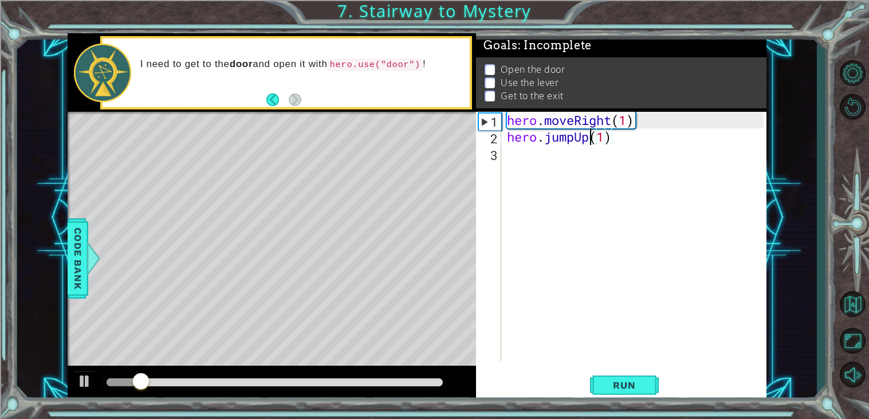
click at [580, 136] on div "hero . moveRight ( 1 ) hero . jumpUp ( 1 )" at bounding box center [637, 253] width 265 height 282
click at [580, 136] on div "hero . moveRight ( 1 ) hero . jumpUp ( 1 )" at bounding box center [634, 236] width 259 height 249
click at [566, 132] on div "hero . moveRight ( 1 ) hero . jumpUp ( 1 )" at bounding box center [637, 253] width 265 height 282
drag, startPoint x: 574, startPoint y: 135, endPoint x: 589, endPoint y: 139, distance: 14.7
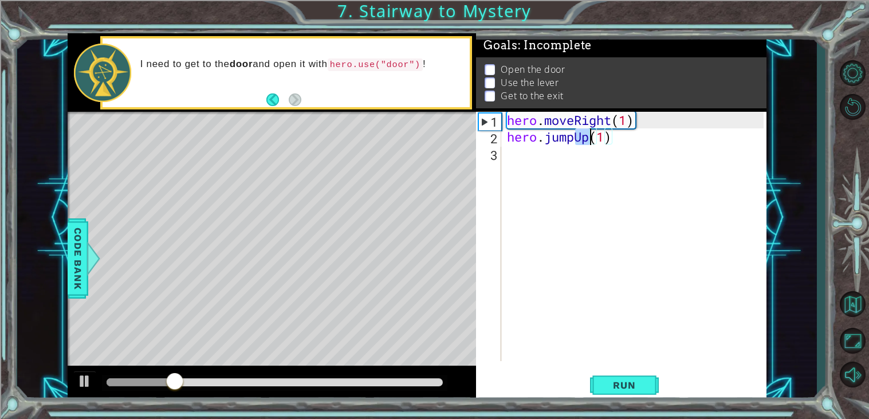
click at [589, 139] on div "hero . moveRight ( 1 ) hero . jumpUp ( 1 )" at bounding box center [637, 253] width 265 height 282
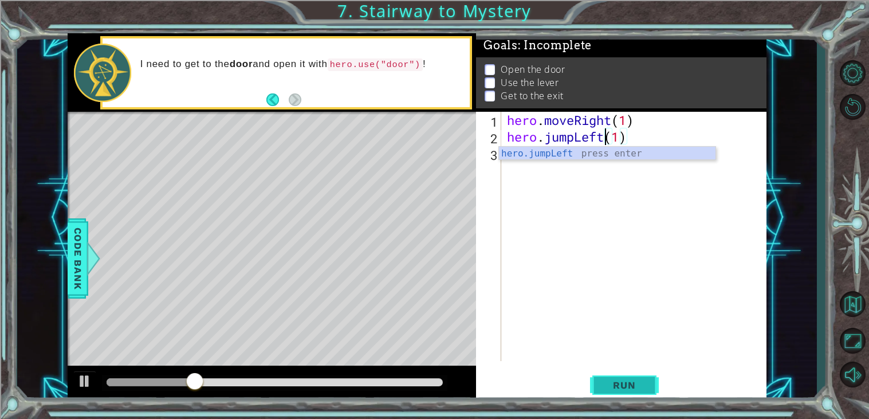
click at [635, 382] on span "Run" at bounding box center [623, 384] width 45 height 11
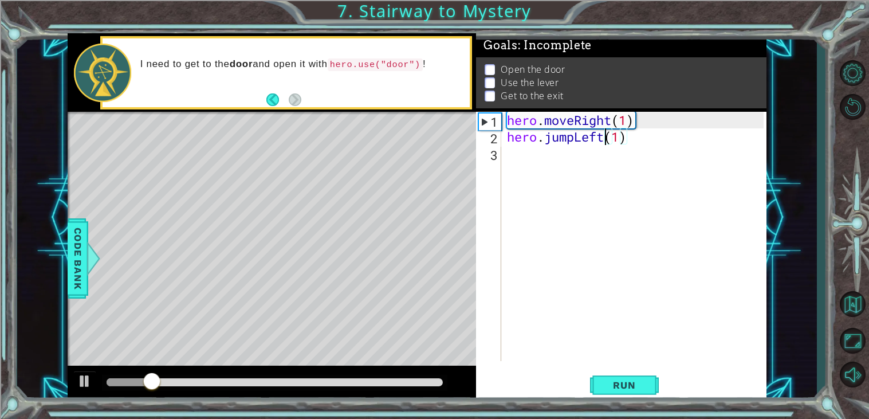
click at [585, 137] on div "hero . moveRight ( 1 ) hero . jumpLeft ( 1 )" at bounding box center [637, 253] width 265 height 282
drag, startPoint x: 577, startPoint y: 137, endPoint x: 603, endPoint y: 141, distance: 26.7
click at [603, 141] on div "hero . moveRight ( 1 ) hero . jumpLeft ( 1 )" at bounding box center [637, 253] width 265 height 282
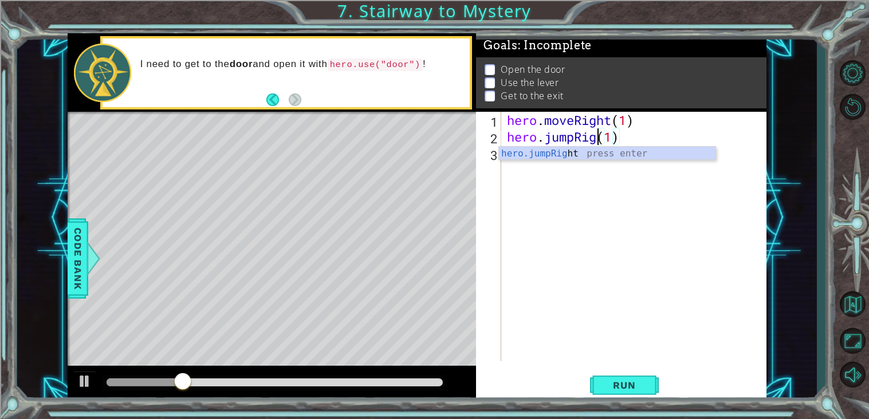
scroll to position [0, 5]
type textarea "hero.jumpRight(1)"
click at [640, 388] on span "Run" at bounding box center [623, 384] width 45 height 11
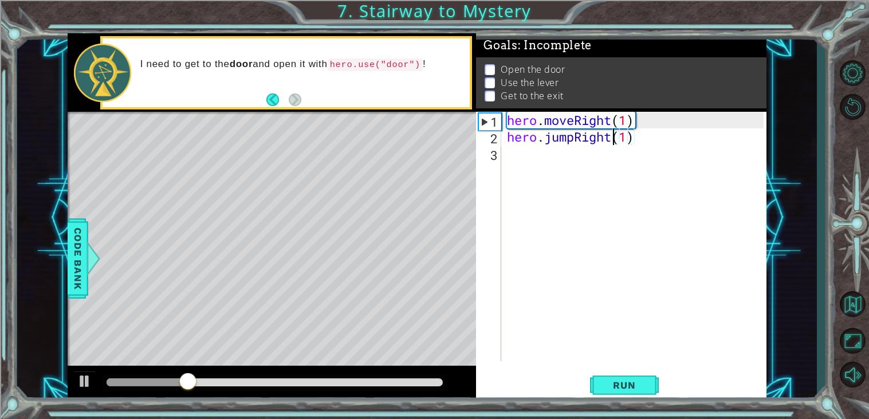
click at [540, 156] on div "hero . moveRight ( 1 ) hero . jumpRight ( 1 )" at bounding box center [637, 253] width 265 height 282
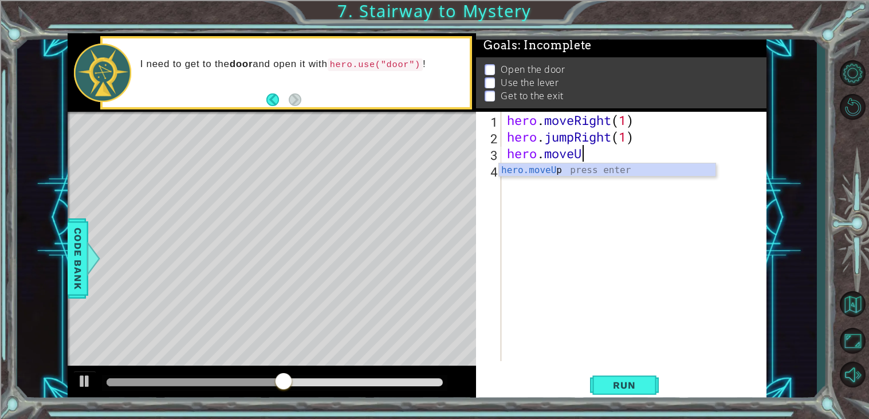
scroll to position [0, 3]
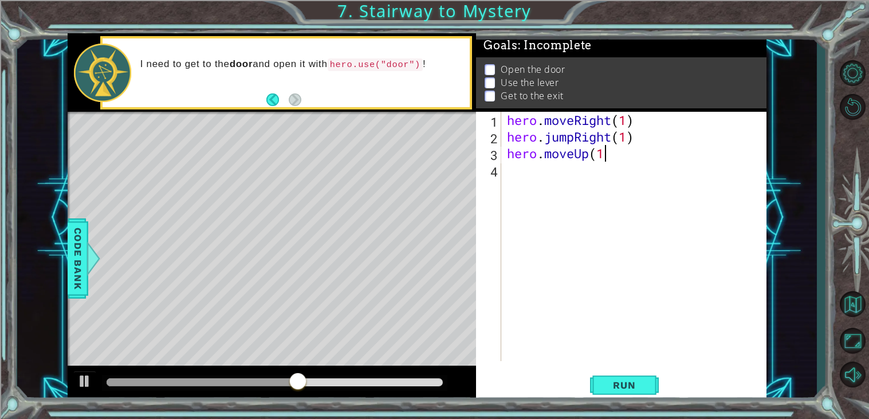
type textarea "hero.moveUp(1)"
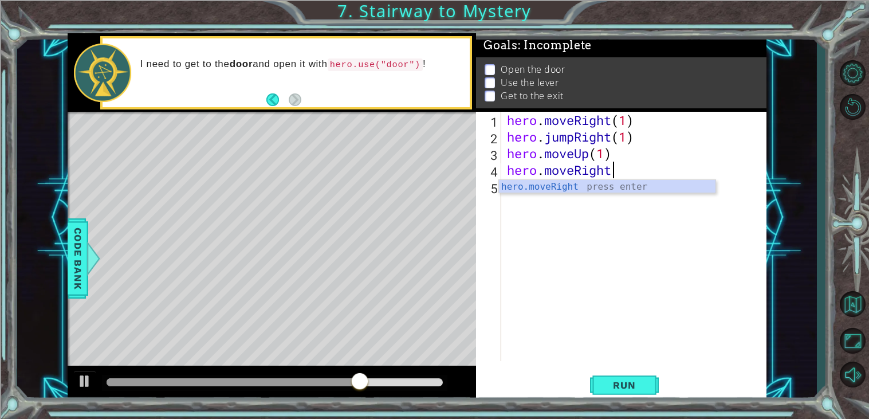
scroll to position [0, 4]
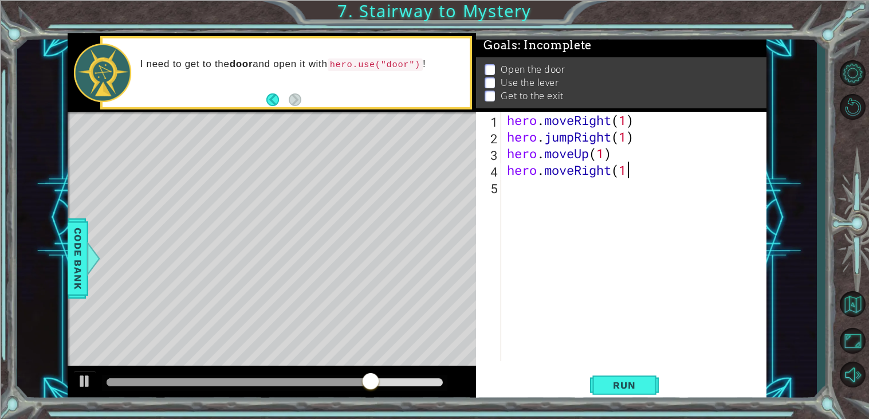
type textarea "hero.moveRight(1)"
type textarea "hero.use("door")"
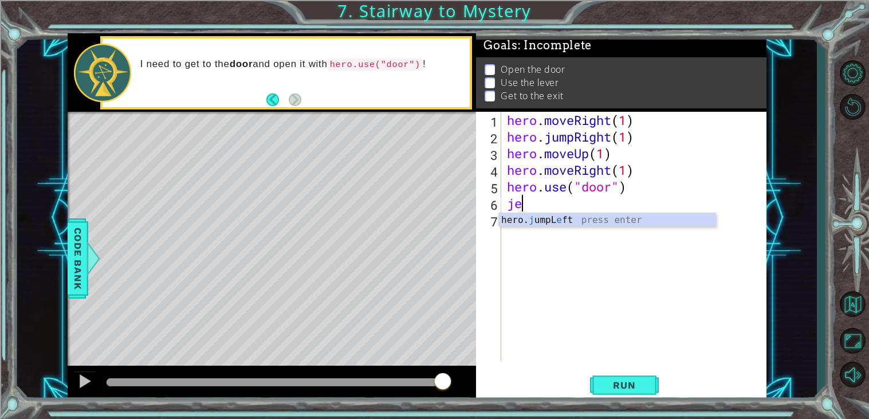
type textarea "j"
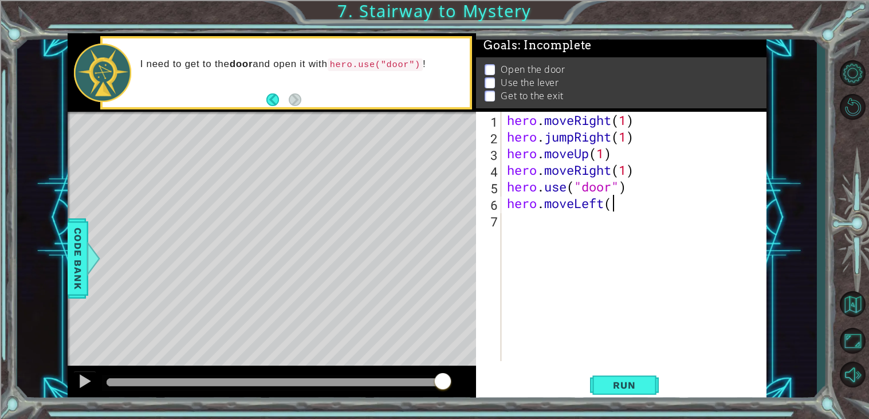
scroll to position [0, 4]
type textarea "hero.moveLeft(1)"
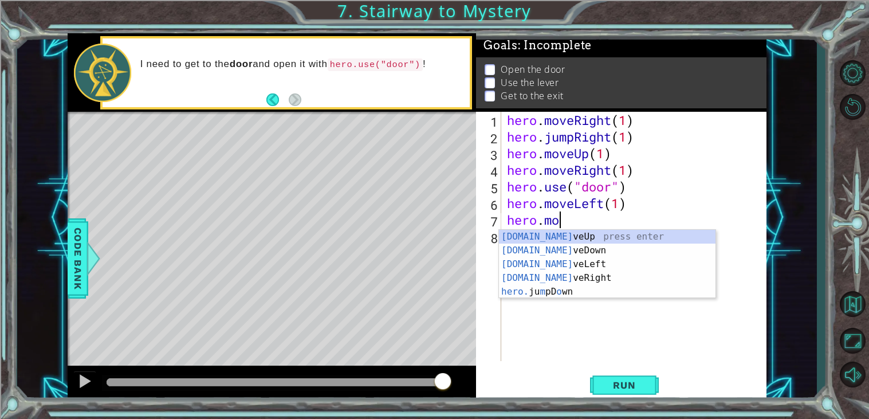
scroll to position [0, 2]
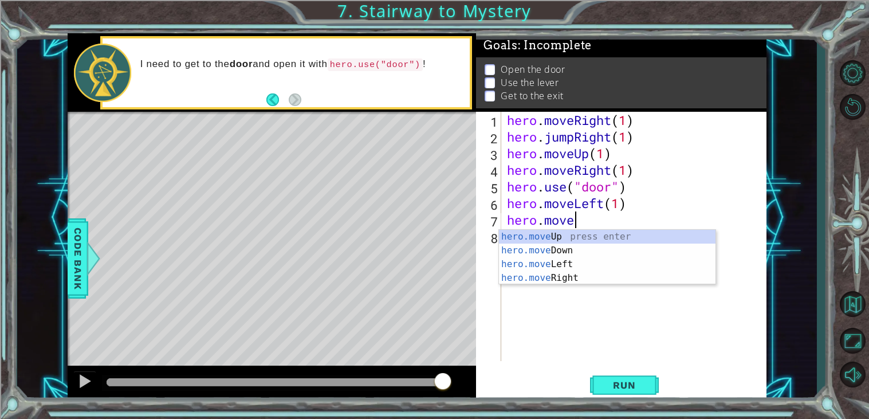
click at [595, 202] on div "hero . moveRight ( 1 ) hero . jumpRight ( 1 ) hero . moveUp ( 1 ) hero . moveRi…" at bounding box center [637, 253] width 265 height 282
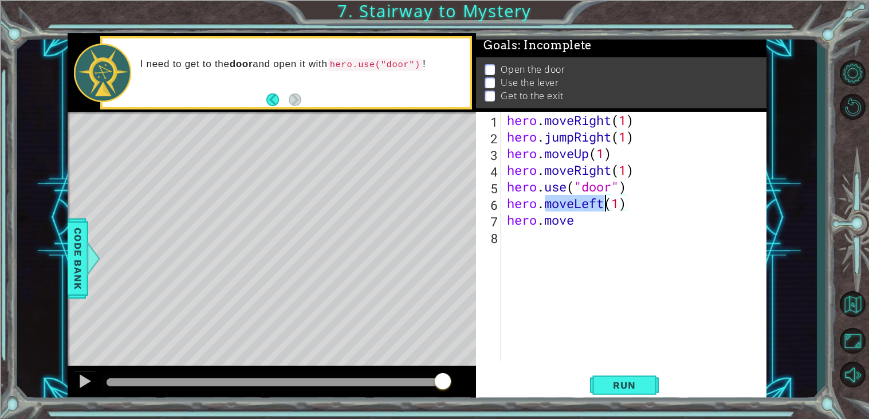
click at [595, 202] on div "hero . moveRight ( 1 ) hero . jumpRight ( 1 ) hero . moveUp ( 1 ) hero . moveRi…" at bounding box center [637, 253] width 265 height 282
click at [595, 202] on div "hero . moveRight ( 1 ) hero . jumpRight ( 1 ) hero . moveUp ( 1 ) hero . moveRi…" at bounding box center [634, 236] width 259 height 249
drag, startPoint x: 579, startPoint y: 205, endPoint x: 605, endPoint y: 209, distance: 26.1
click at [605, 209] on div "hero . moveRight ( 1 ) hero . jumpRight ( 1 ) hero . moveUp ( 1 ) hero . moveRi…" at bounding box center [637, 253] width 265 height 282
click at [604, 208] on div "hero . moveRight ( 1 ) hero . jumpRight ( 1 ) hero . moveUp ( 1 ) hero . moveRi…" at bounding box center [634, 236] width 259 height 249
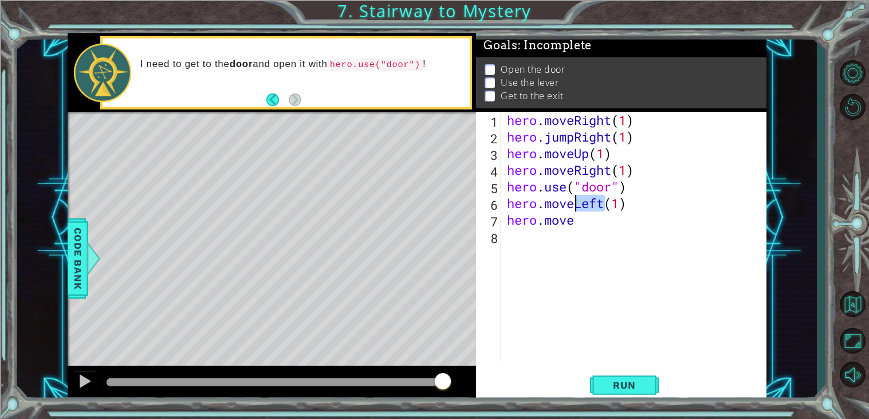
drag, startPoint x: 604, startPoint y: 208, endPoint x: 576, endPoint y: 211, distance: 27.6
click at [576, 211] on div "hero . moveRight ( 1 ) hero . jumpRight ( 1 ) hero . moveUp ( 1 ) hero . moveRi…" at bounding box center [637, 253] width 265 height 282
click at [639, 202] on div "hero . moveRight ( 1 ) hero . jumpRight ( 1 ) hero . moveUp ( 1 ) hero . moveRi…" at bounding box center [637, 253] width 265 height 282
click at [591, 226] on div "hero . moveRight ( 1 ) hero . jumpRight ( 1 ) hero . moveUp ( 1 ) hero . moveRi…" at bounding box center [637, 253] width 265 height 282
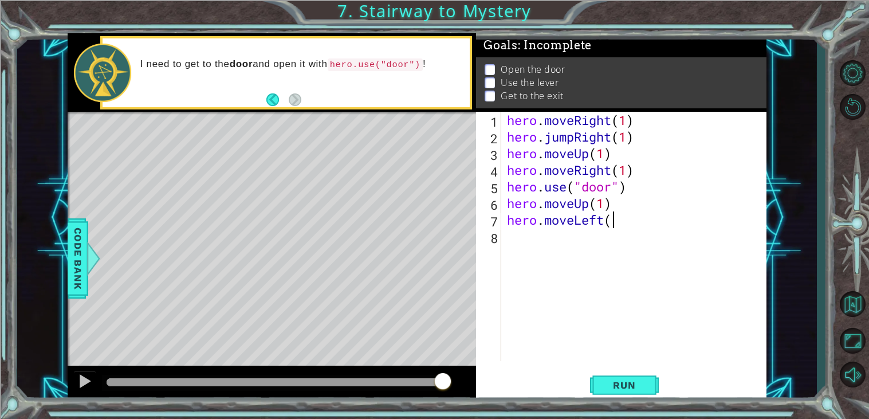
scroll to position [0, 4]
type textarea "hero.moveLeft(1)"
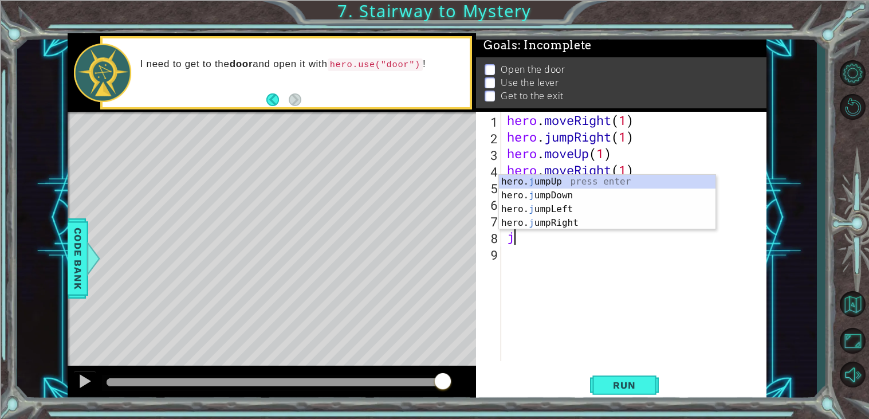
type textarea "j"
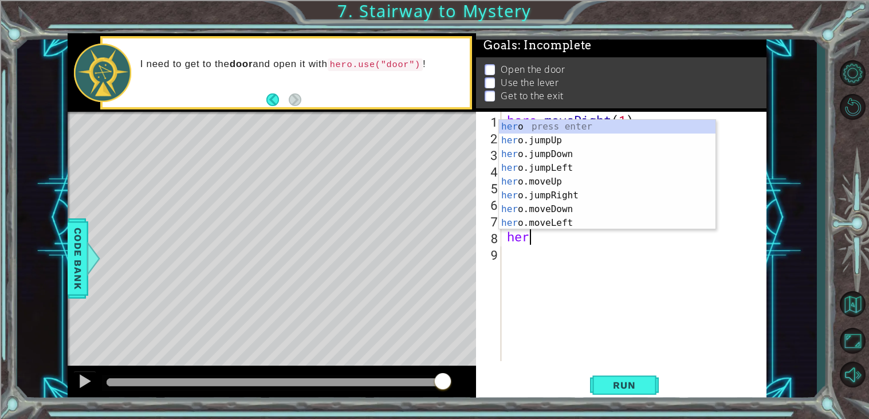
scroll to position [0, 1]
click at [606, 241] on div "hero . moveRight ( 1 ) hero . jumpRight ( 1 ) hero . moveUp ( 1 ) hero . moveRi…" at bounding box center [637, 253] width 265 height 282
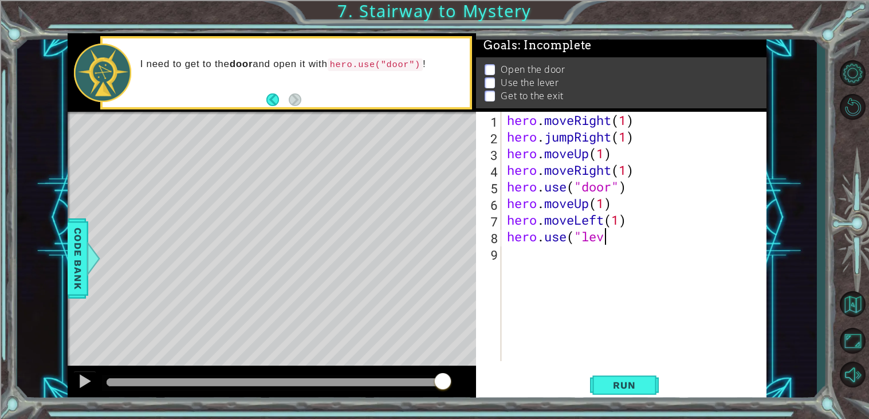
scroll to position [0, 4]
type textarea "hero.use("lever")"
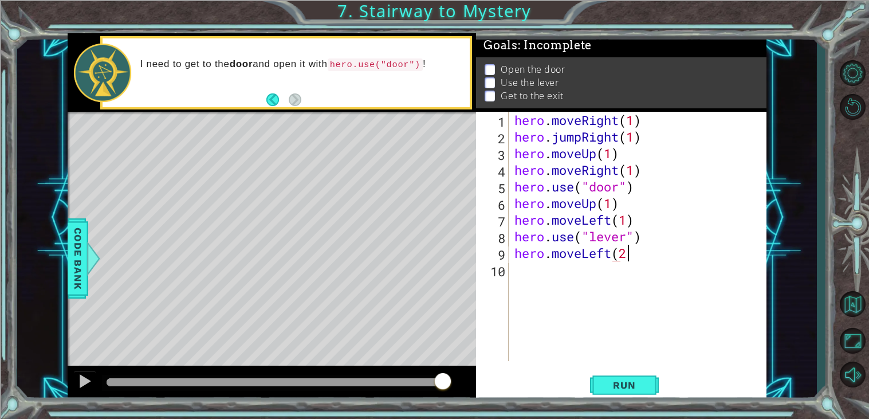
type textarea "hero.moveLeft(2)"
type textarea "hero.jumpUp(1)"
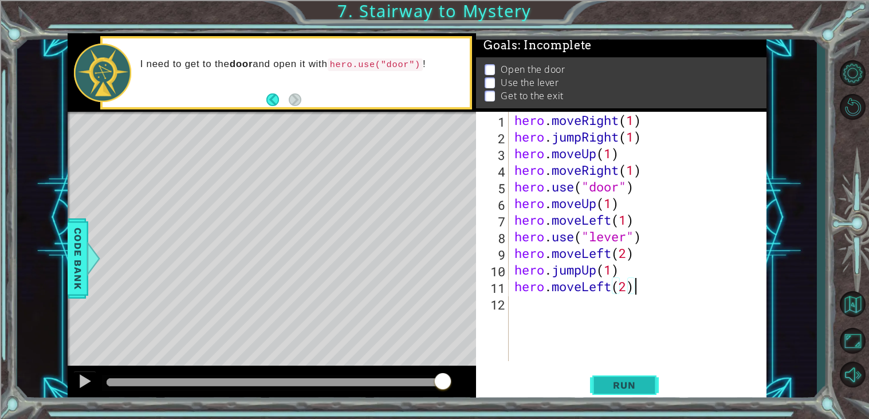
click at [640, 384] on span "Run" at bounding box center [623, 384] width 45 height 11
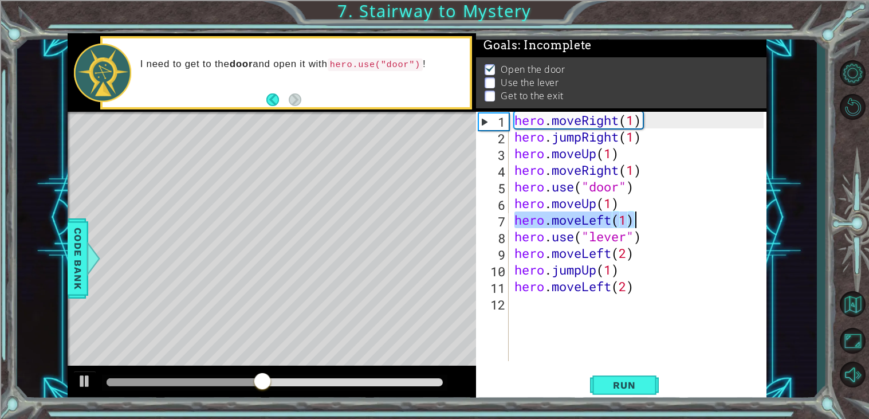
drag, startPoint x: 516, startPoint y: 221, endPoint x: 651, endPoint y: 222, distance: 135.2
click at [651, 222] on div "hero . moveRight ( 1 ) hero . jumpRight ( 1 ) hero . moveUp ( 1 ) hero . moveRi…" at bounding box center [641, 253] width 258 height 282
type textarea "hero.moveLeft(1)"
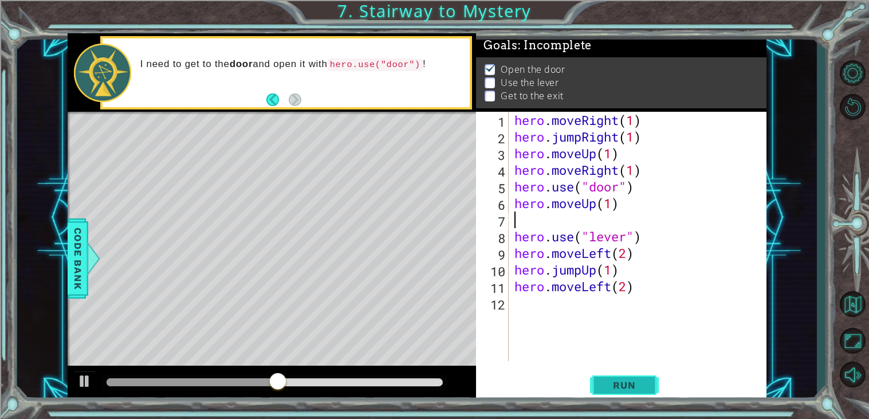
click at [657, 384] on button "Run" at bounding box center [624, 385] width 69 height 29
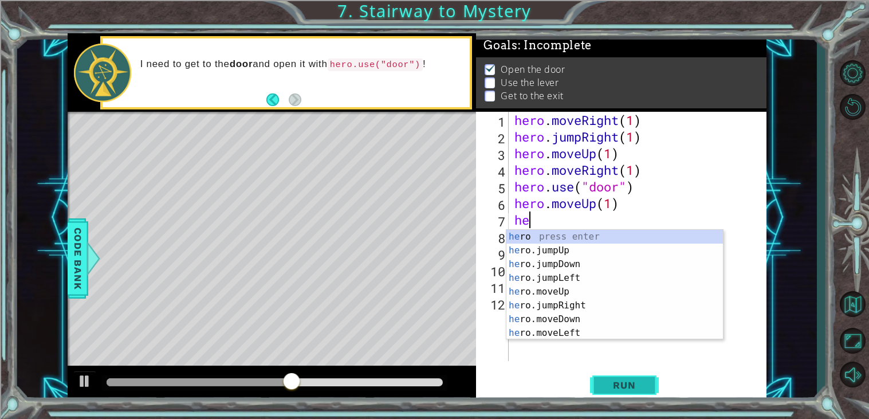
scroll to position [0, 1]
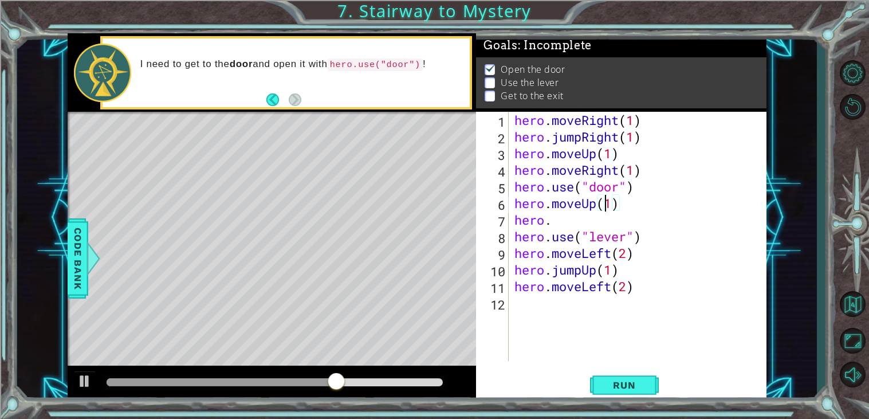
drag, startPoint x: 603, startPoint y: 200, endPoint x: 612, endPoint y: 204, distance: 9.8
click at [612, 204] on div "hero . moveRight ( 1 ) hero . jumpRight ( 1 ) hero . moveUp ( 1 ) hero . moveRi…" at bounding box center [641, 253] width 258 height 282
drag, startPoint x: 562, startPoint y: 238, endPoint x: 545, endPoint y: 235, distance: 18.0
click at [545, 235] on div "hero . moveRight ( 1 ) hero . jumpRight ( 1 ) hero . moveUp ( 1 ) hero . moveRi…" at bounding box center [641, 253] width 258 height 282
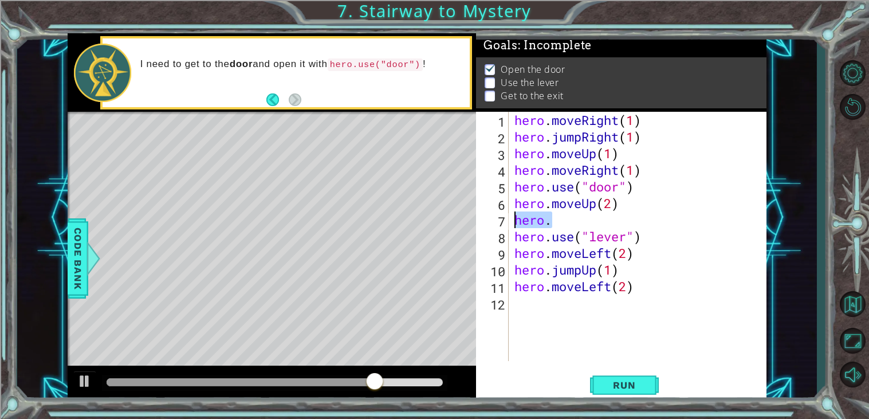
drag, startPoint x: 568, startPoint y: 215, endPoint x: 512, endPoint y: 222, distance: 56.5
click at [512, 222] on div "hero . moveRight ( 1 ) hero . jumpRight ( 1 ) hero . moveUp ( 1 ) hero . moveRi…" at bounding box center [641, 253] width 258 height 282
type textarea "hero."
click at [640, 387] on span "Run" at bounding box center [623, 384] width 45 height 11
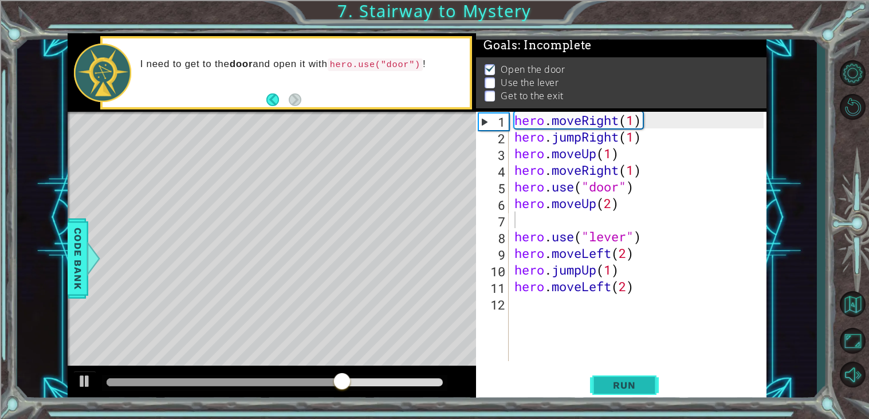
click at [635, 389] on span "Run" at bounding box center [623, 384] width 45 height 11
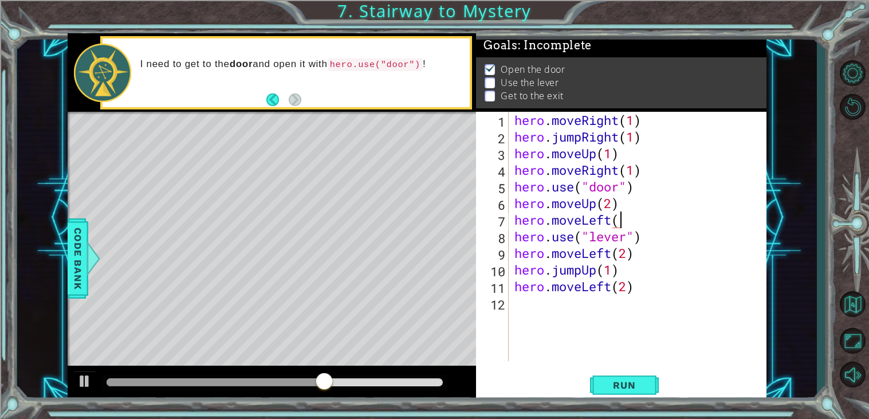
scroll to position [0, 4]
click at [658, 389] on button "Run" at bounding box center [624, 385] width 69 height 29
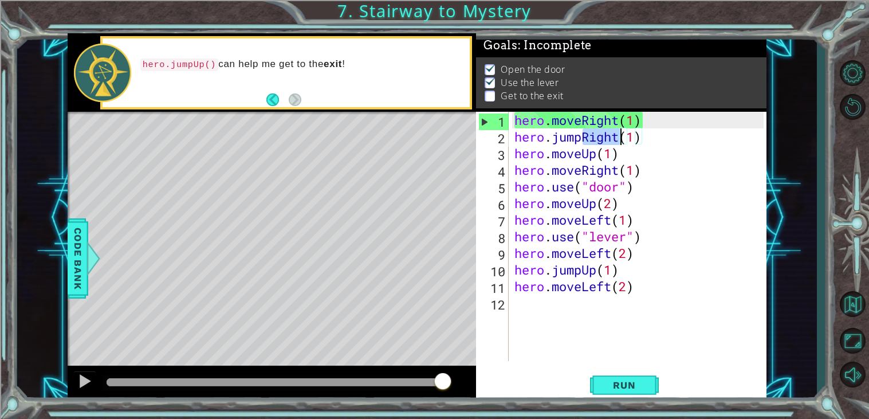
drag, startPoint x: 584, startPoint y: 140, endPoint x: 619, endPoint y: 143, distance: 35.7
click at [619, 143] on div "hero . moveRight ( 1 ) hero . jumpRight ( 1 ) hero . moveUp ( 1 ) hero . moveRi…" at bounding box center [641, 253] width 258 height 282
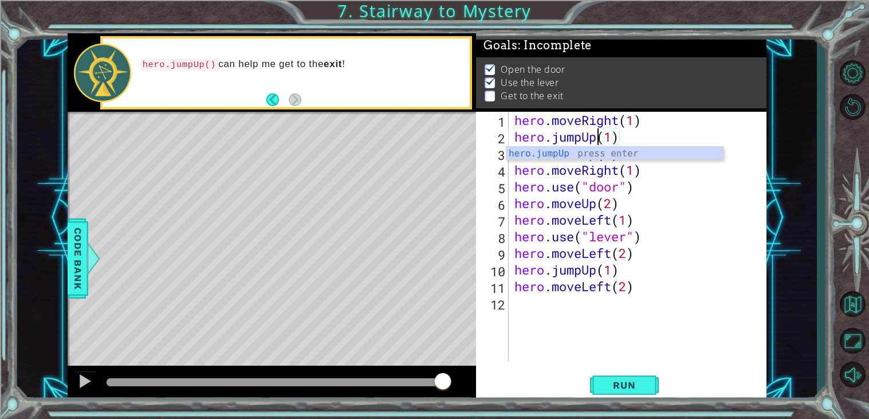
scroll to position [0, 3]
click at [614, 377] on button "Run" at bounding box center [624, 385] width 69 height 29
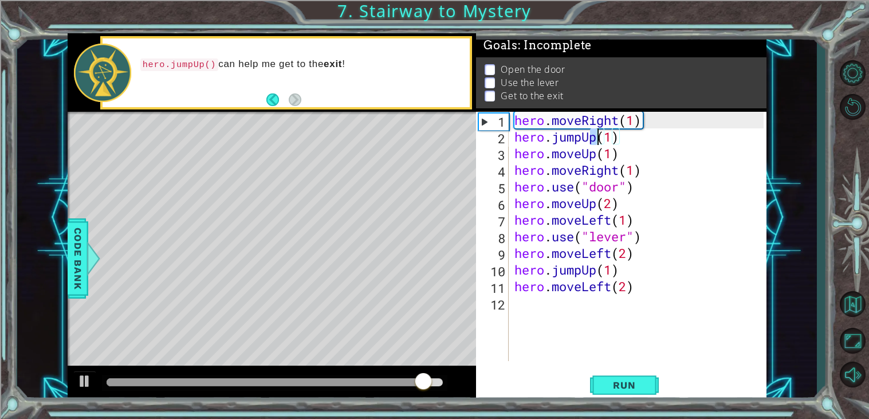
drag, startPoint x: 586, startPoint y: 137, endPoint x: 596, endPoint y: 139, distance: 10.5
click at [596, 139] on div "hero . moveRight ( 1 ) hero . jumpUp ( 1 ) hero . moveUp ( 1 ) hero . moveRight…" at bounding box center [641, 253] width 258 height 282
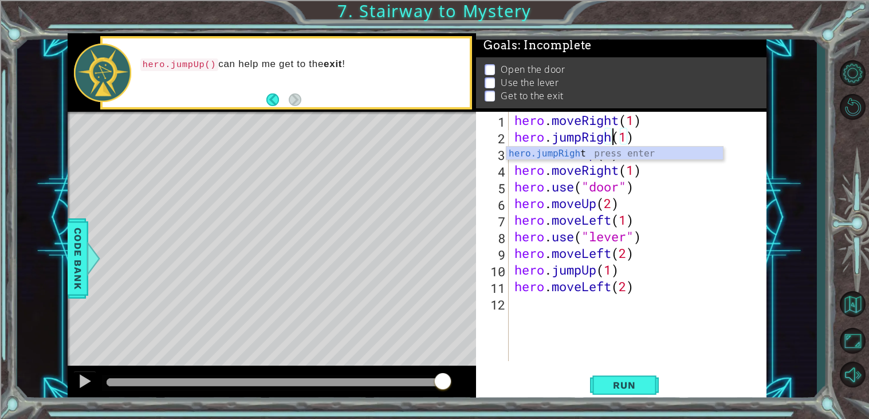
scroll to position [0, 4]
type textarea "hero.jumpRight(1)"
click at [643, 387] on span "Run" at bounding box center [623, 384] width 45 height 11
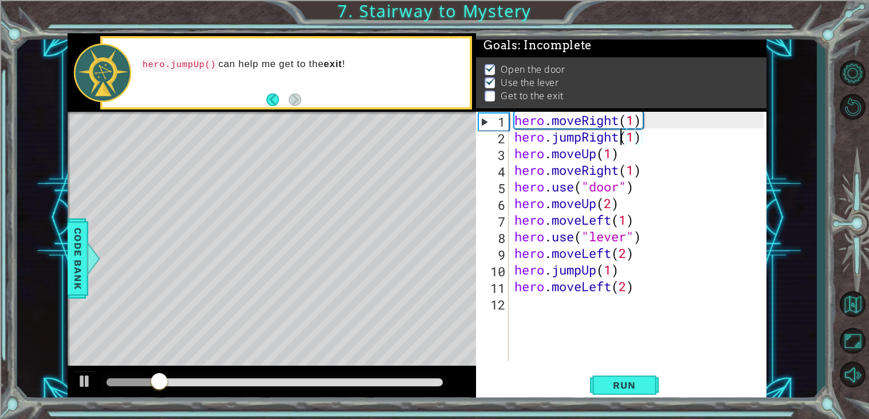
click at [608, 314] on div "hero . moveRight ( 1 ) hero . jumpRight ( 1 ) hero . moveUp ( 1 ) hero . moveRi…" at bounding box center [641, 253] width 258 height 282
click at [605, 286] on div "hero . moveRight ( 1 ) hero . jumpRight ( 1 ) hero . moveUp ( 1 ) hero . moveRi…" at bounding box center [641, 253] width 258 height 282
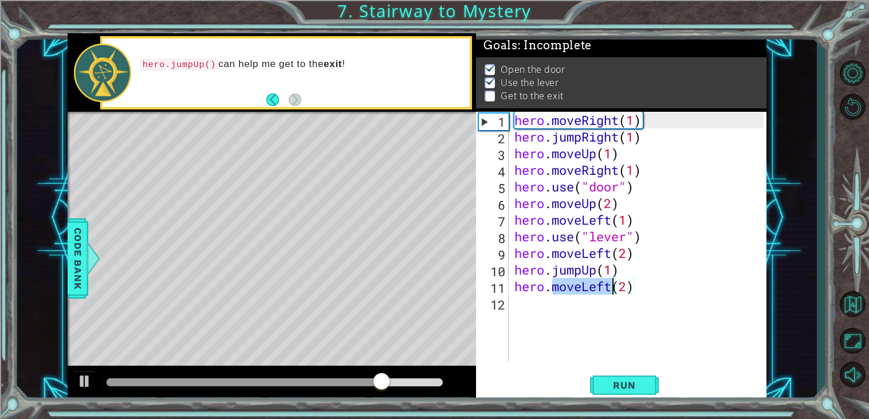
click at [605, 286] on div "hero . moveRight ( 1 ) hero . jumpRight ( 1 ) hero . moveUp ( 1 ) hero . moveRi…" at bounding box center [638, 236] width 252 height 249
drag, startPoint x: 584, startPoint y: 288, endPoint x: 611, endPoint y: 289, distance: 27.5
click at [611, 289] on div "hero . moveRight ( 1 ) hero . jumpRight ( 1 ) hero . moveUp ( 1 ) hero . moveRi…" at bounding box center [641, 253] width 258 height 282
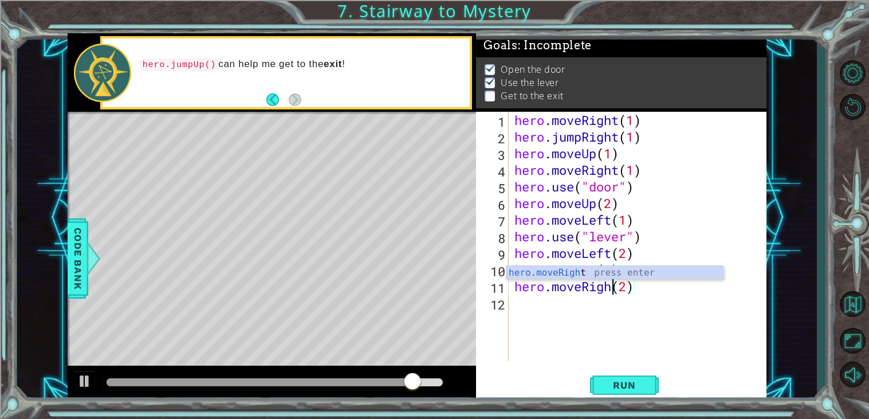
scroll to position [0, 4]
type textarea "hero.moveRight(2)"
click at [631, 373] on button "Run" at bounding box center [624, 385] width 69 height 29
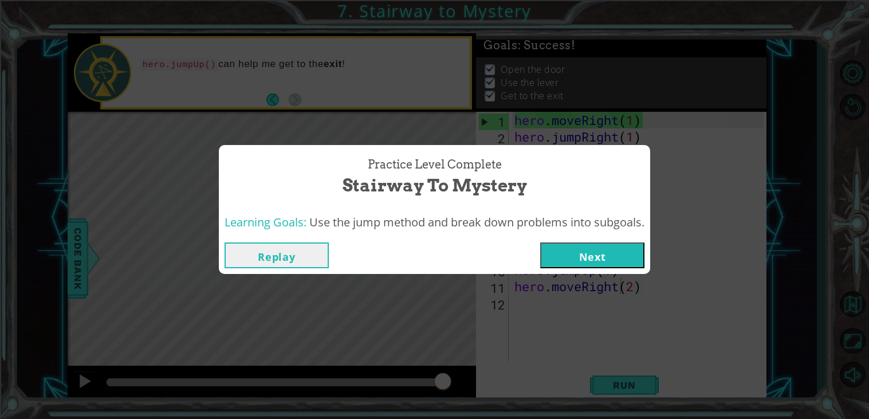
click at [600, 263] on button "Next" at bounding box center [592, 255] width 104 height 26
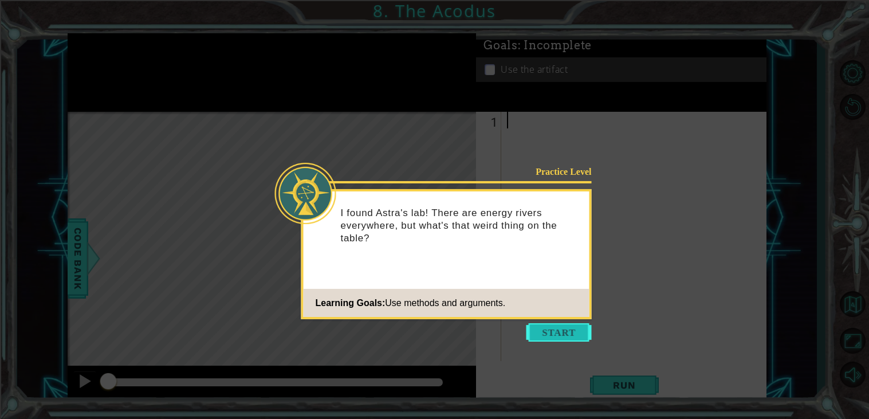
click at [545, 335] on button "Start" at bounding box center [558, 332] width 65 height 18
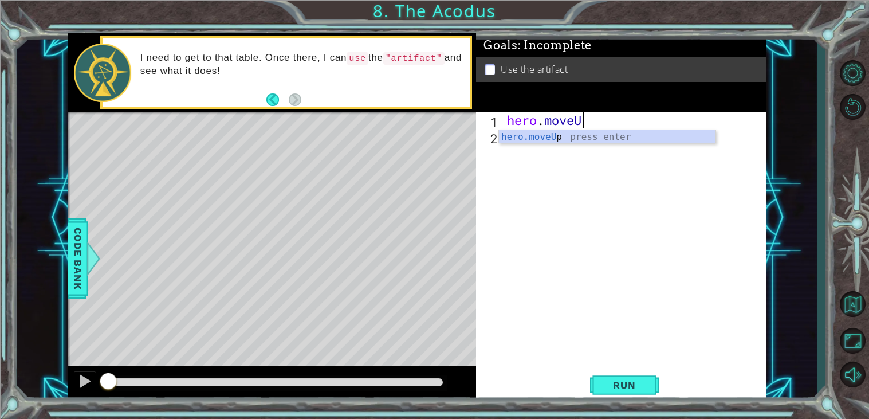
scroll to position [0, 3]
type textarea "hero.moveUp(2)"
type textarea "hero.moveLeft(1)"
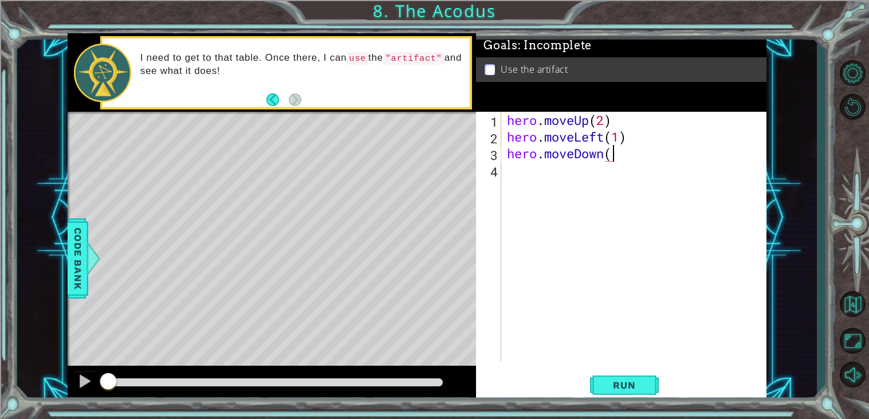
type textarea "hero.moveDown(2)"
type textarea "hero.jumpUp(10"
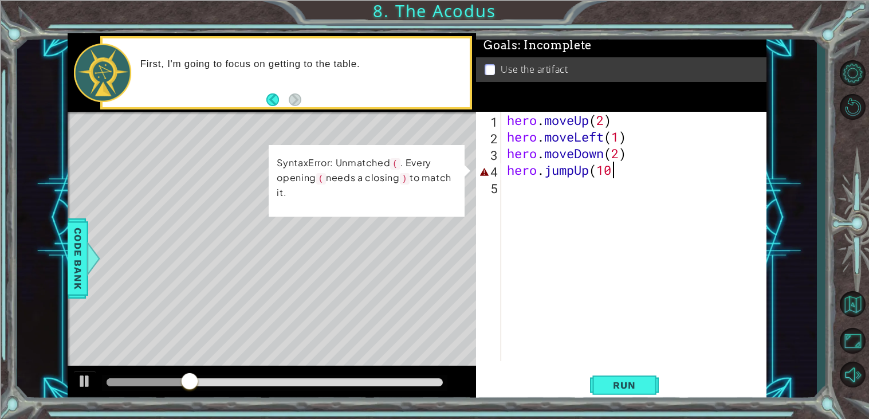
click at [614, 180] on div "hero . moveUp ( 2 ) hero . moveLeft ( 1 ) hero . moveDown ( 2 ) hero . jumpUp (…" at bounding box center [637, 253] width 265 height 282
click at [615, 179] on div "hero . moveUp ( 2 ) hero . moveLeft ( 1 ) hero . moveDown ( 2 ) hero . jumpUp (…" at bounding box center [637, 253] width 265 height 282
click at [613, 176] on div "hero . moveUp ( 2 ) hero . moveLeft ( 1 ) hero . moveDown ( 2 ) hero . jumpUp (…" at bounding box center [637, 253] width 265 height 282
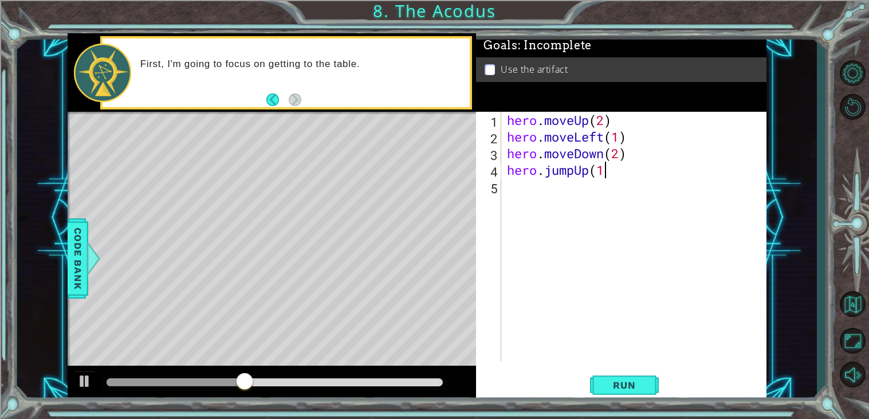
type textarea "hero.jumpUp(1)"
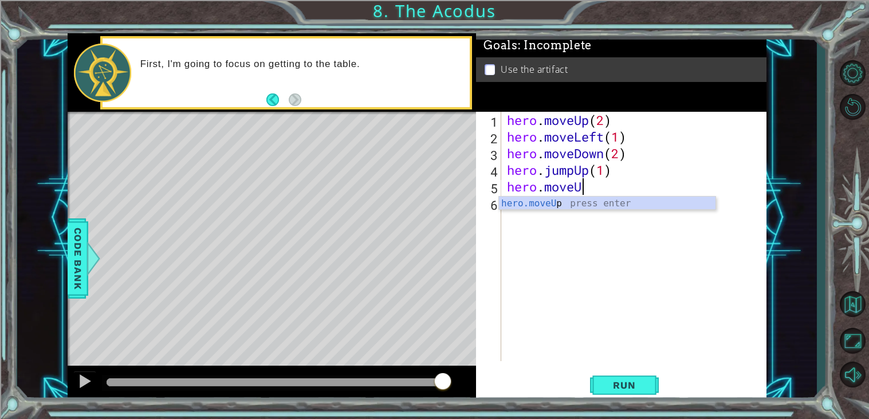
scroll to position [0, 3]
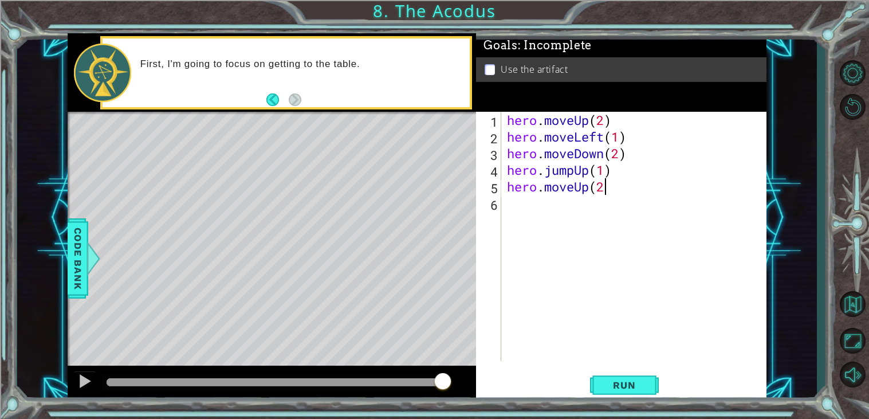
type textarea "hero.moveUp(2)"
click at [619, 377] on button "Run" at bounding box center [624, 385] width 69 height 29
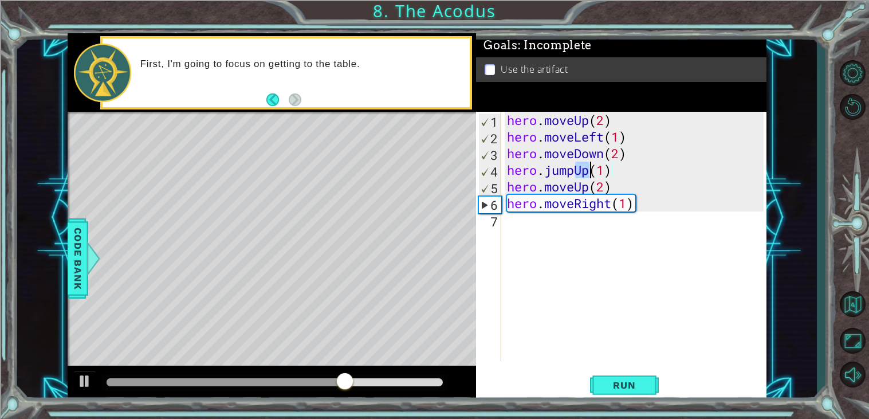
drag, startPoint x: 576, startPoint y: 172, endPoint x: 588, endPoint y: 173, distance: 11.5
click at [588, 173] on div "hero . moveUp ( 2 ) hero . moveLeft ( 1 ) hero . moveDown ( 2 ) hero . jumpUp (…" at bounding box center [637, 253] width 265 height 282
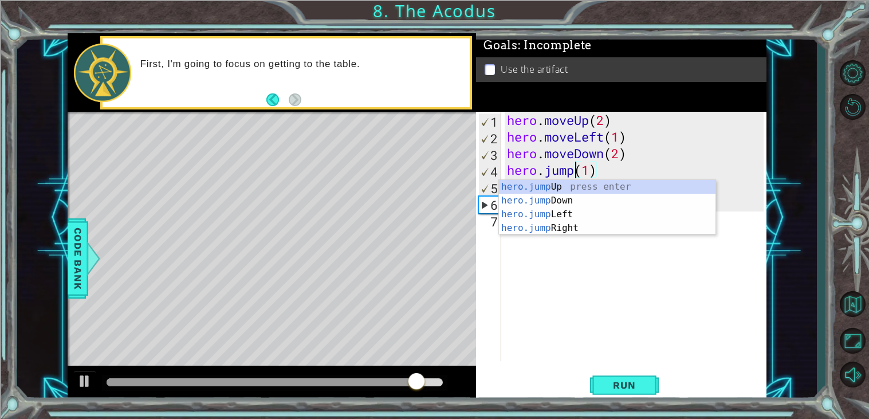
scroll to position [0, 3]
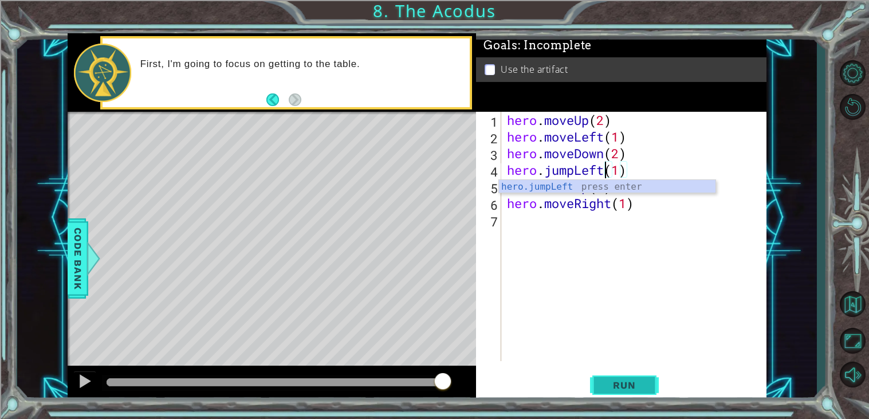
type textarea "hero.jumpLeft(1)"
click at [639, 389] on span "Run" at bounding box center [623, 384] width 45 height 11
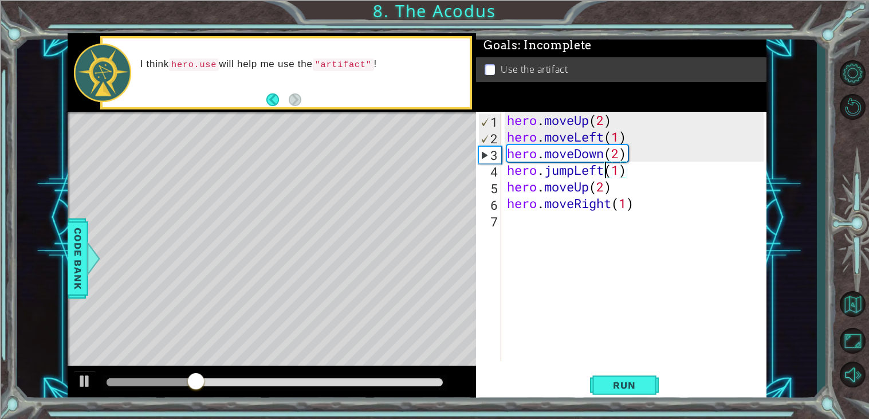
click at [571, 226] on div "hero . moveUp ( 2 ) hero . moveLeft ( 1 ) hero . moveDown ( 2 ) hero . jumpLeft…" at bounding box center [637, 253] width 265 height 282
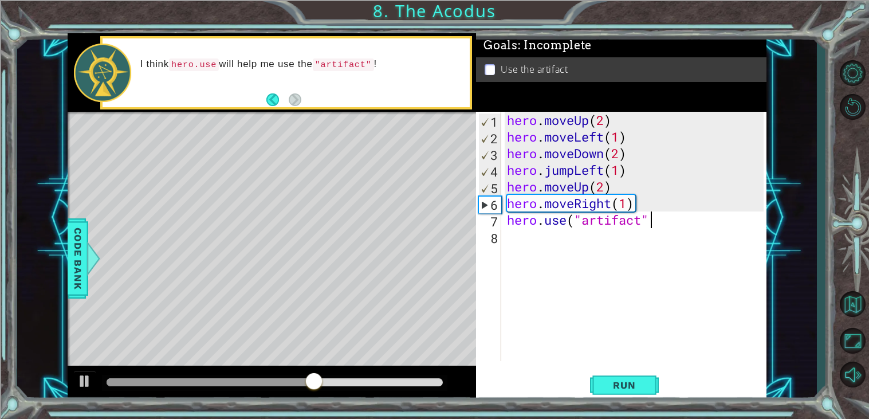
scroll to position [0, 6]
type textarea "hero.use("artifact")"
click at [641, 394] on button "Run" at bounding box center [624, 385] width 69 height 29
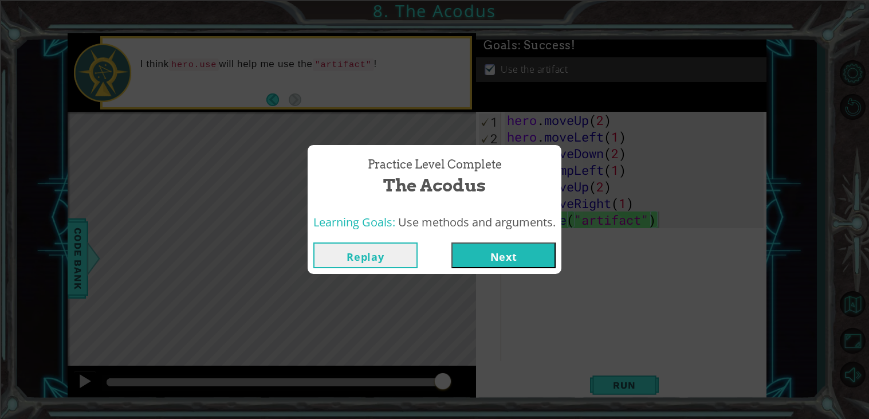
click at [525, 242] on button "Next" at bounding box center [503, 255] width 104 height 26
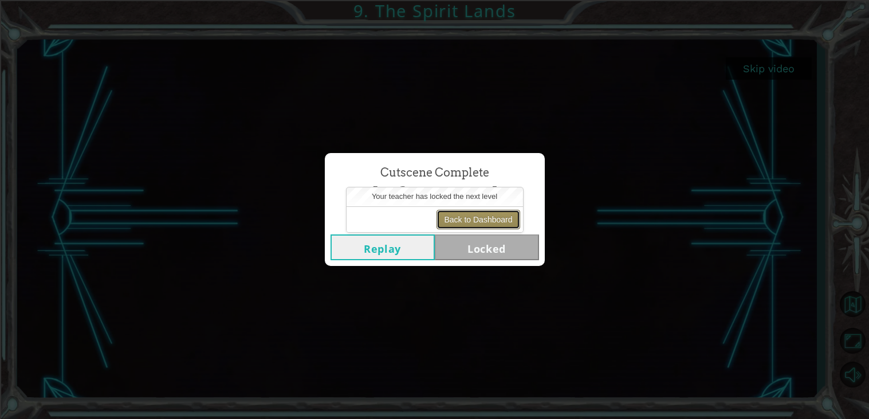
click at [462, 216] on button "Back to Dashboard" at bounding box center [477, 219] width 83 height 19
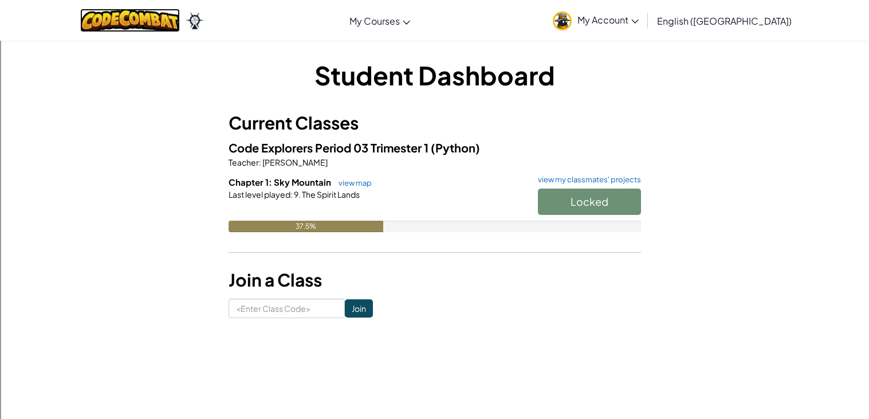
click at [140, 22] on img at bounding box center [130, 20] width 100 height 23
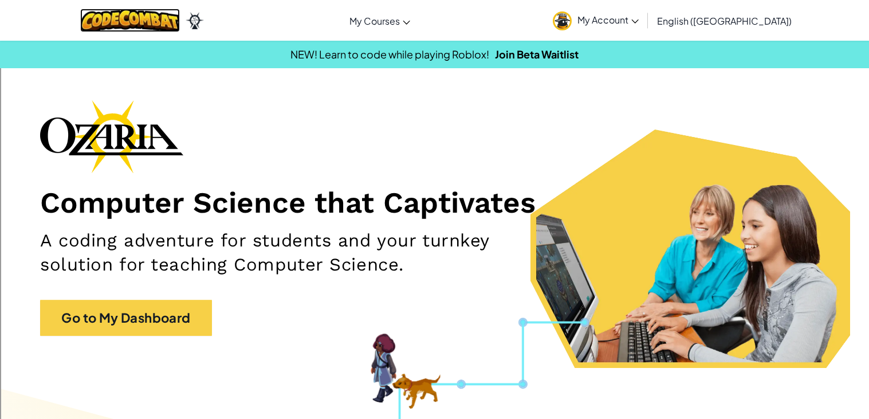
click at [146, 14] on img at bounding box center [130, 20] width 100 height 23
click at [147, 13] on img at bounding box center [130, 20] width 100 height 23
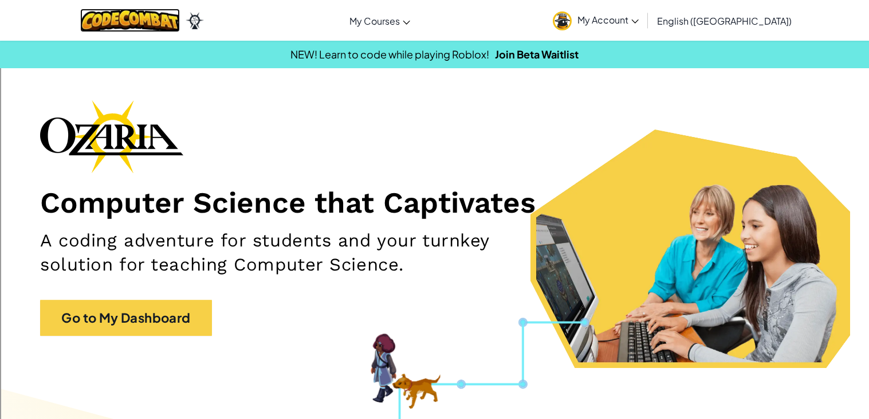
click at [147, 13] on img at bounding box center [130, 20] width 100 height 23
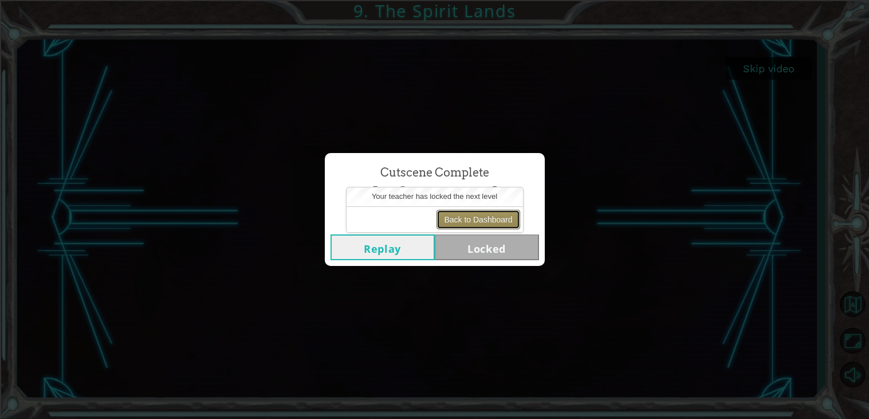
click at [478, 217] on button "Back to Dashboard" at bounding box center [477, 219] width 83 height 19
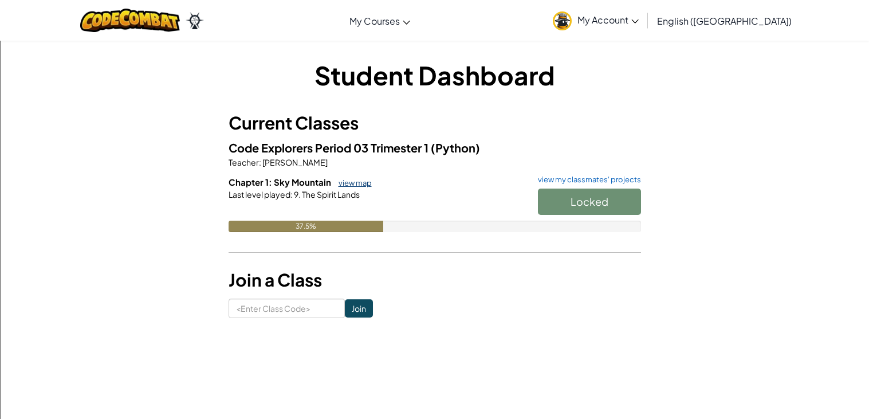
click at [344, 184] on link "view map" at bounding box center [352, 182] width 39 height 9
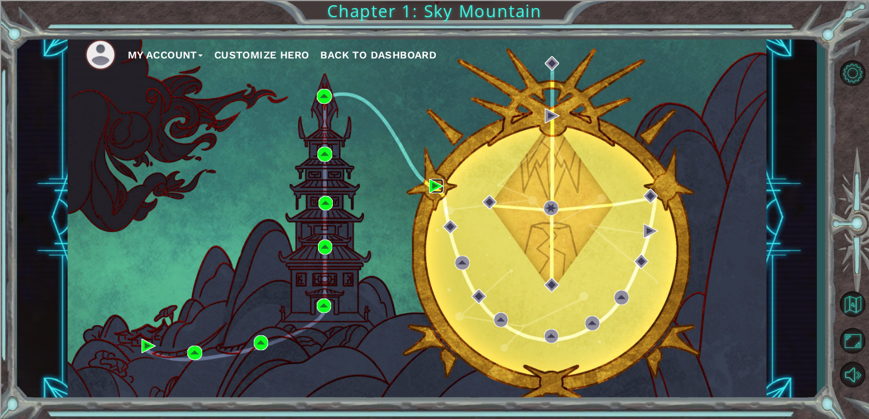
click at [432, 191] on img at bounding box center [436, 186] width 15 height 15
